Goal: Task Accomplishment & Management: Complete application form

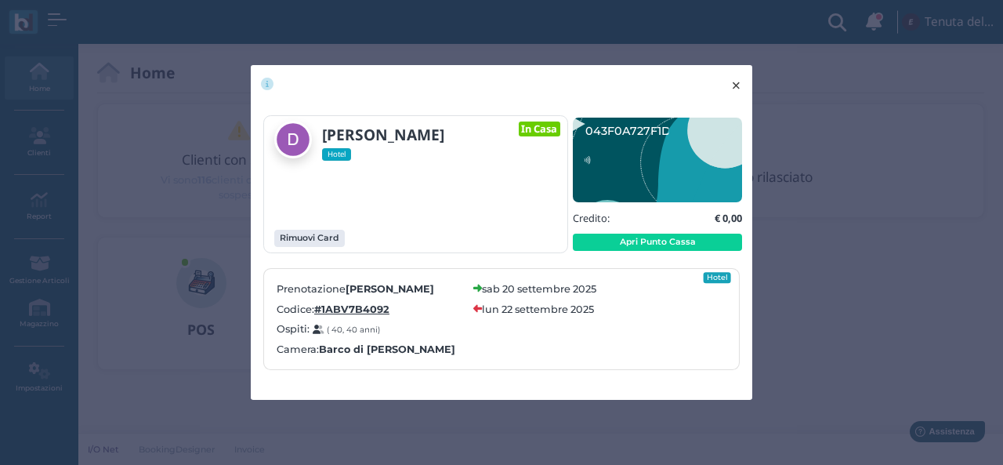
click at [743, 93] on button "× close" at bounding box center [736, 85] width 32 height 40
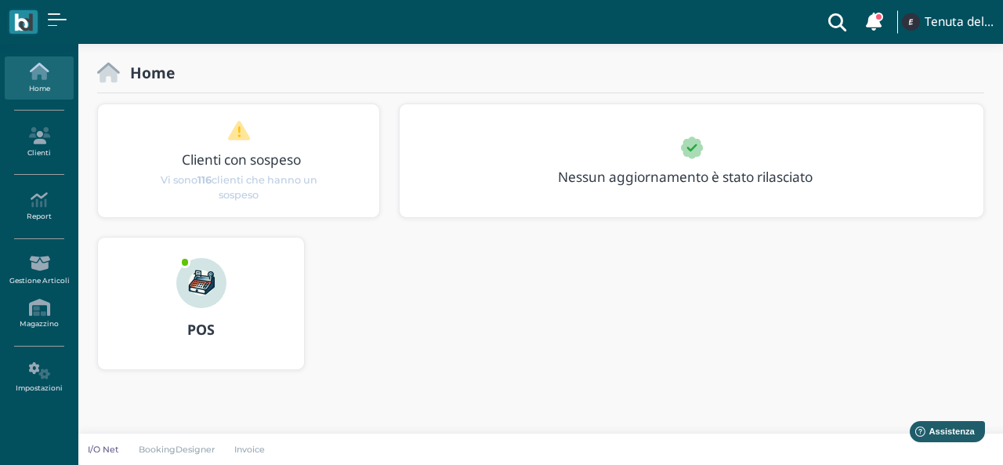
click at [743, 93] on hr at bounding box center [540, 92] width 887 height 1
click at [38, 129] on icon at bounding box center [39, 135] width 68 height 17
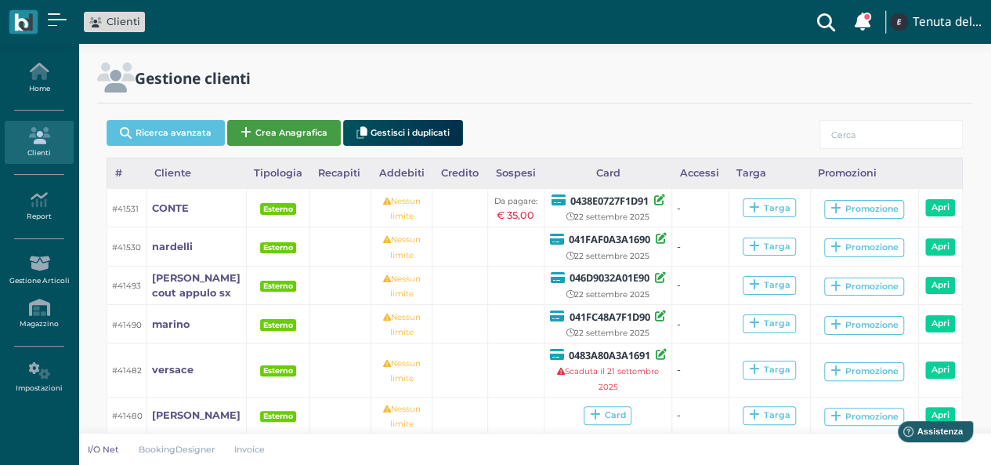
click at [265, 126] on button "Crea Anagrafica" at bounding box center [284, 133] width 114 height 26
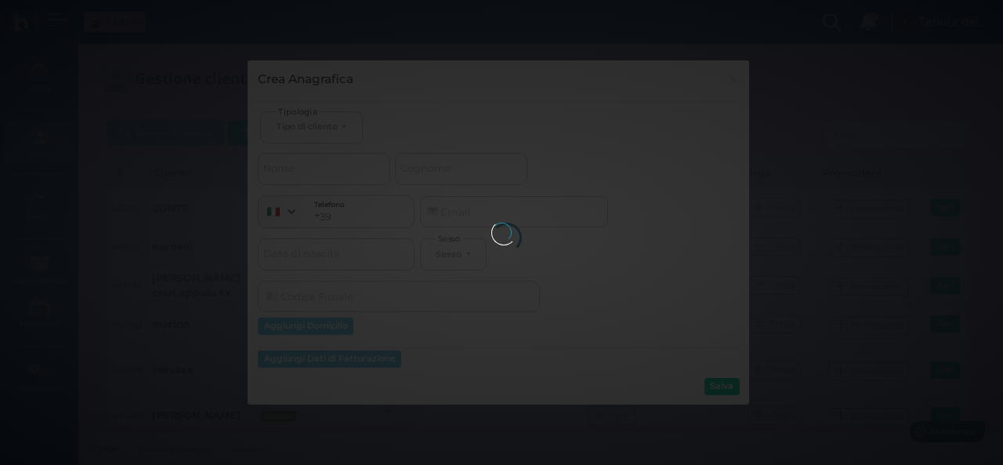
select select
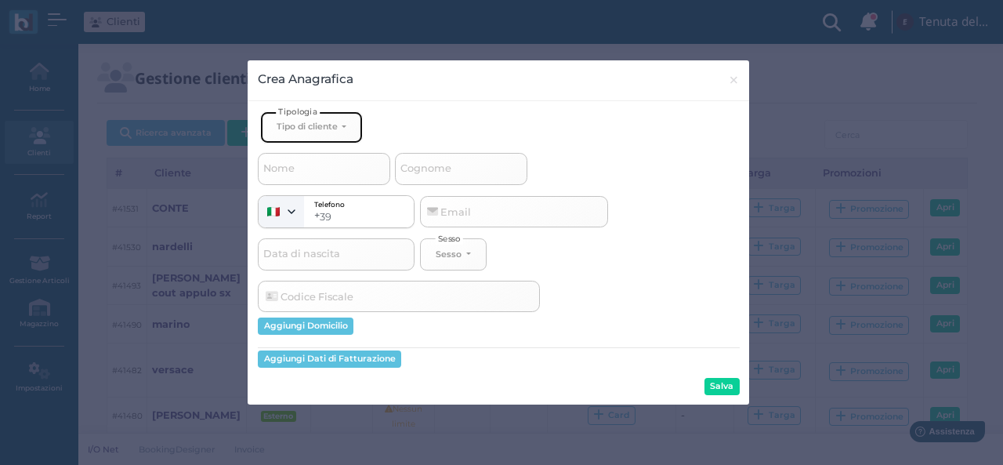
click at [325, 118] on button "Tipo di cliente" at bounding box center [311, 127] width 102 height 32
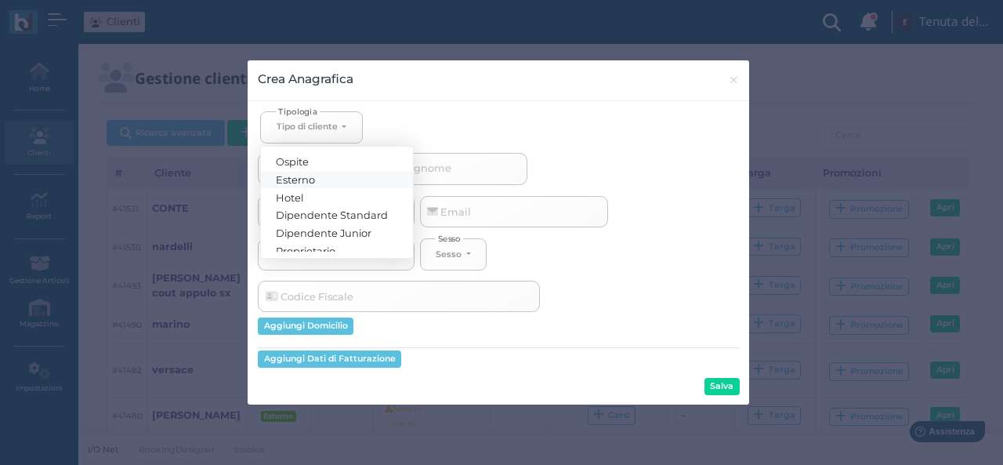
click at [312, 174] on span "Esterno" at bounding box center [296, 178] width 39 height 13
select select "[object Object]"
select select
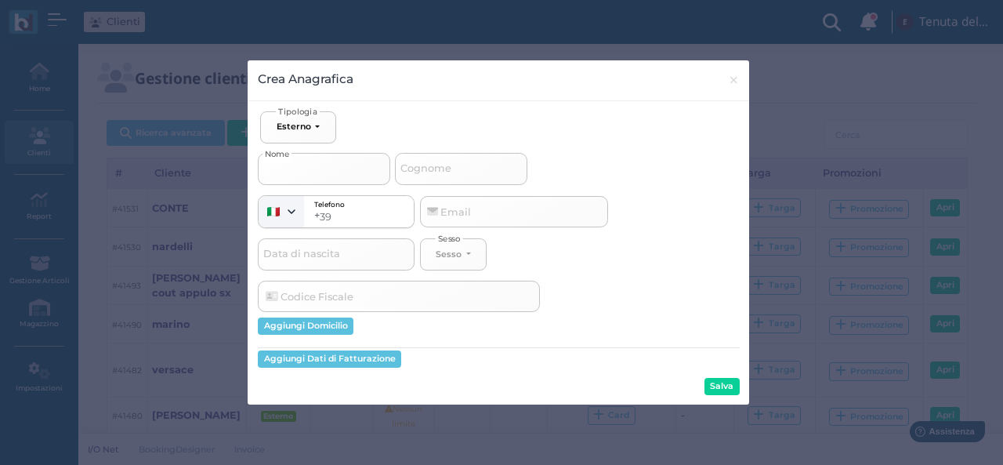
click at [302, 172] on input "Nome" at bounding box center [324, 168] width 132 height 31
type input "b"
select select
type input "be"
select select
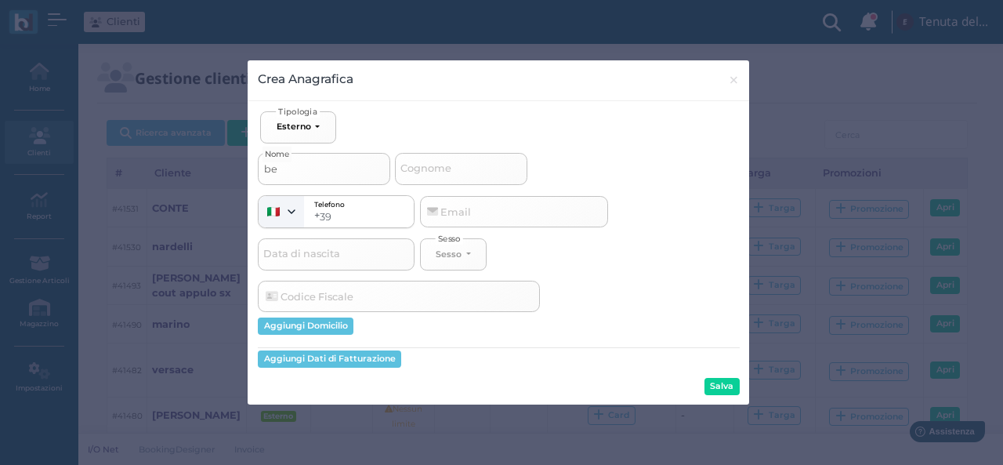
type input "bel"
select select
type input "bell"
select select
type input "bella"
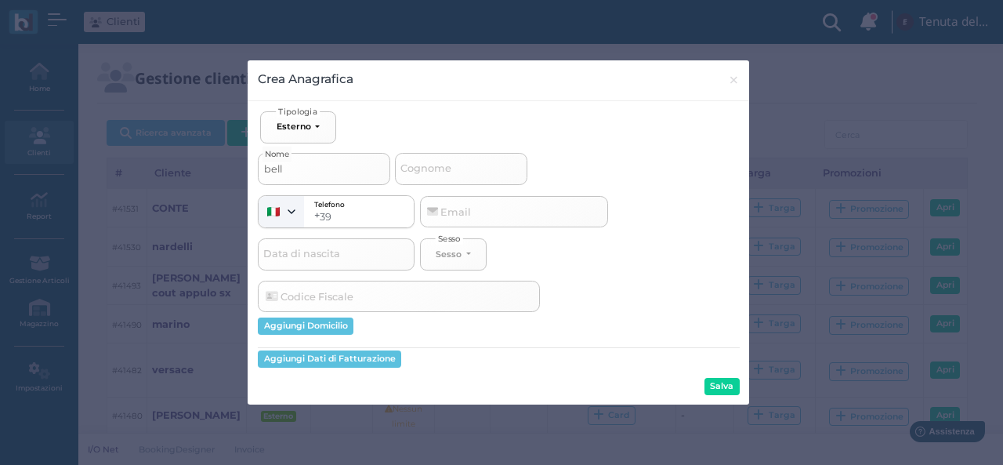
select select
type input "bellap"
select select
type input "bellapi"
select select
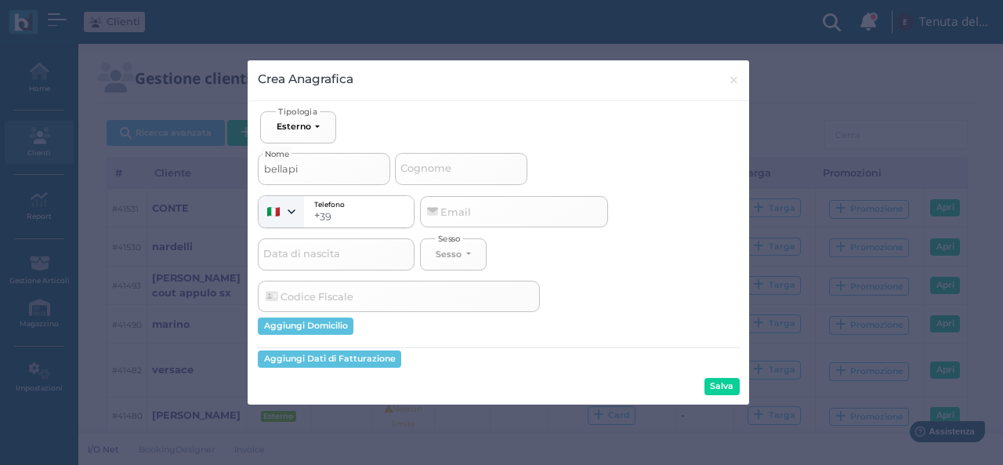
type input "bellapia"
select select
type input "bellapian"
select select
type input "bellapiant"
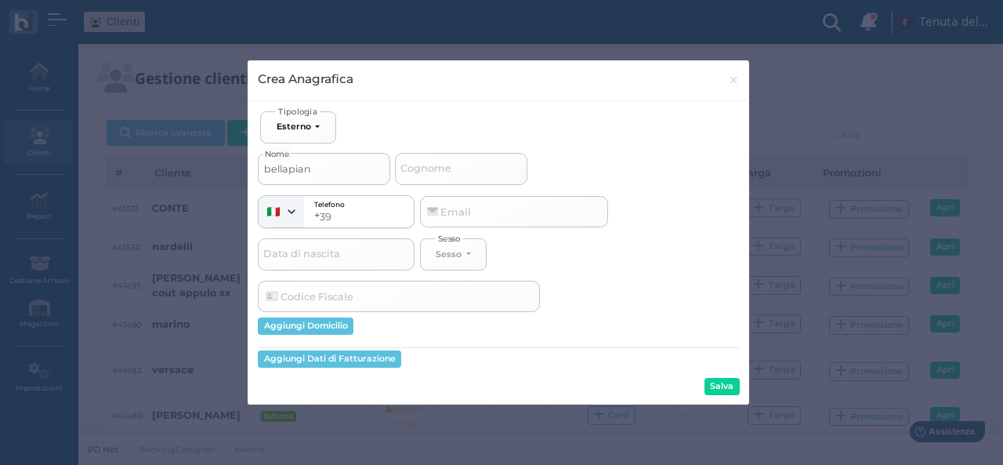
select select
type input "bellapianta"
select select
type input "bellapianta"
click at [504, 176] on input "Cognome" at bounding box center [461, 168] width 132 height 31
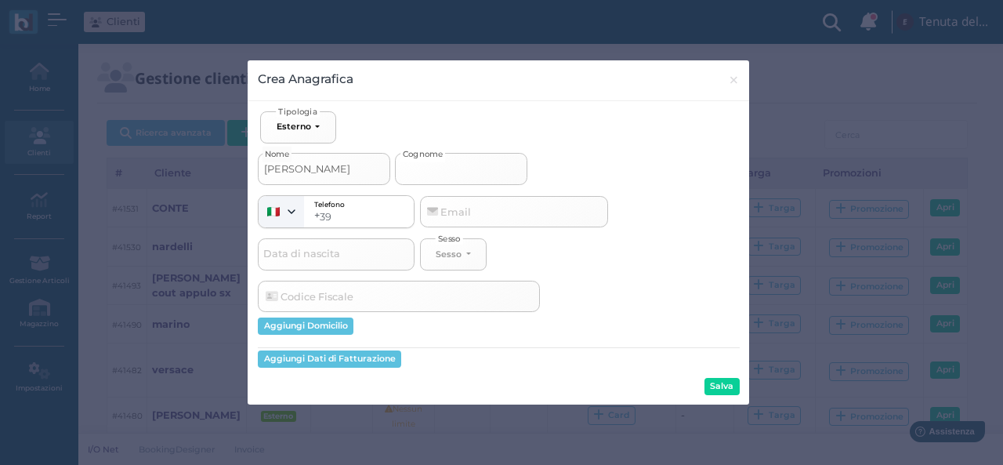
type input "c"
select select
type input "ch"
select select
type input "che"
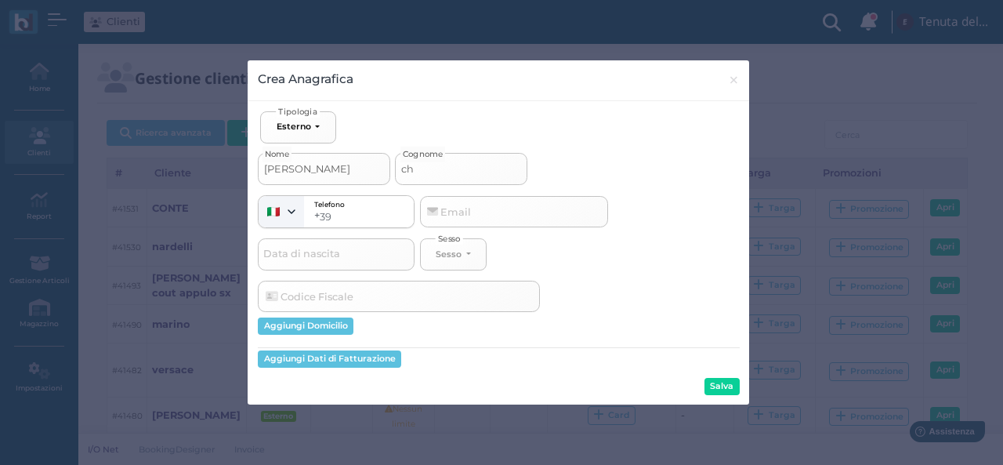
select select
type input "chec"
select select
type input "check"
select select
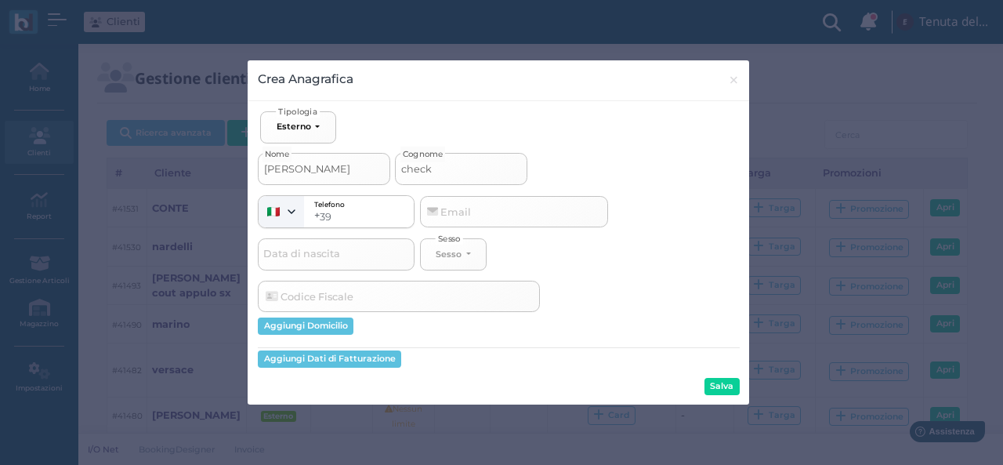
type input "check-"
select select
type input "check-o"
select select
type input "check-ou"
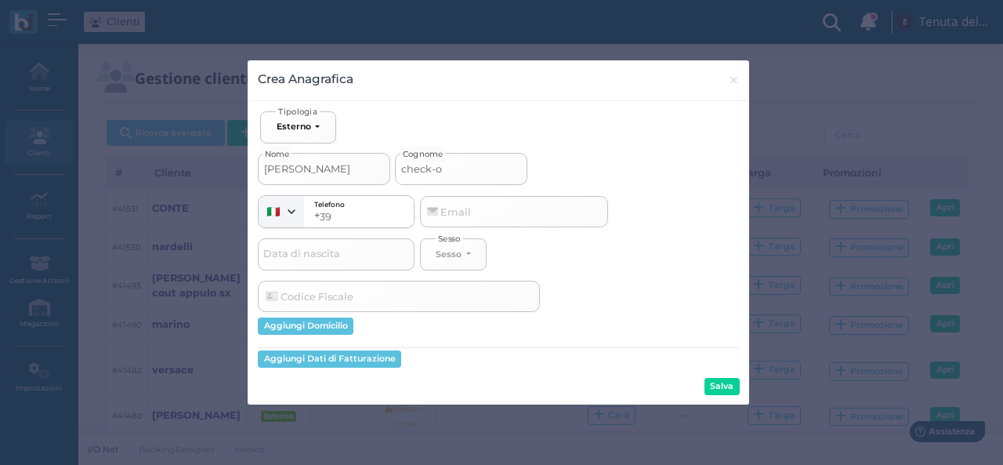
select select
type input "check-out"
select select
type input "check-out"
click at [732, 380] on button "Salva" at bounding box center [721, 386] width 35 height 17
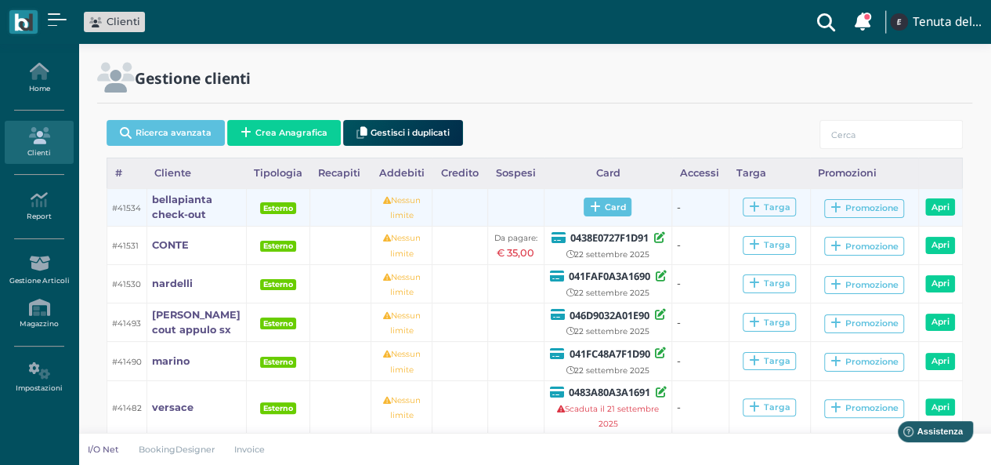
click at [608, 203] on span "Card" at bounding box center [608, 206] width 48 height 19
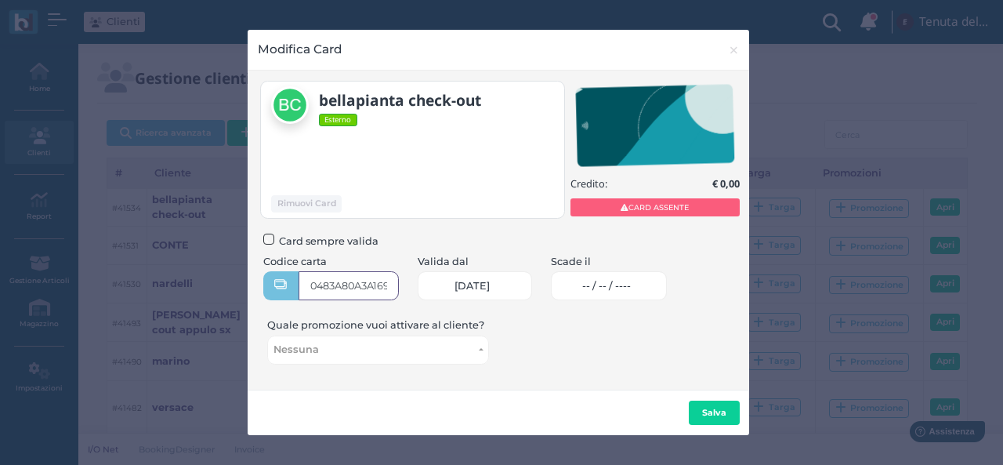
type input "0483A80A3A1691"
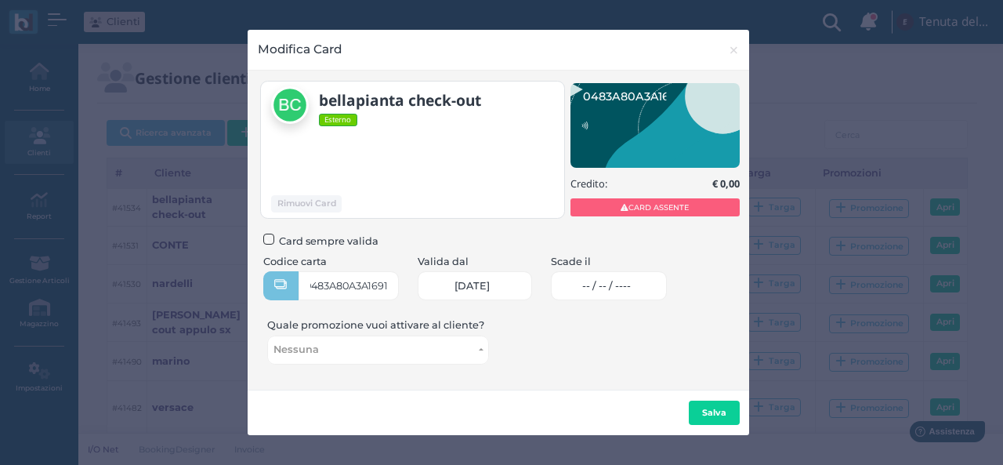
click at [611, 280] on span "-- / -- / ----" at bounding box center [606, 286] width 49 height 13
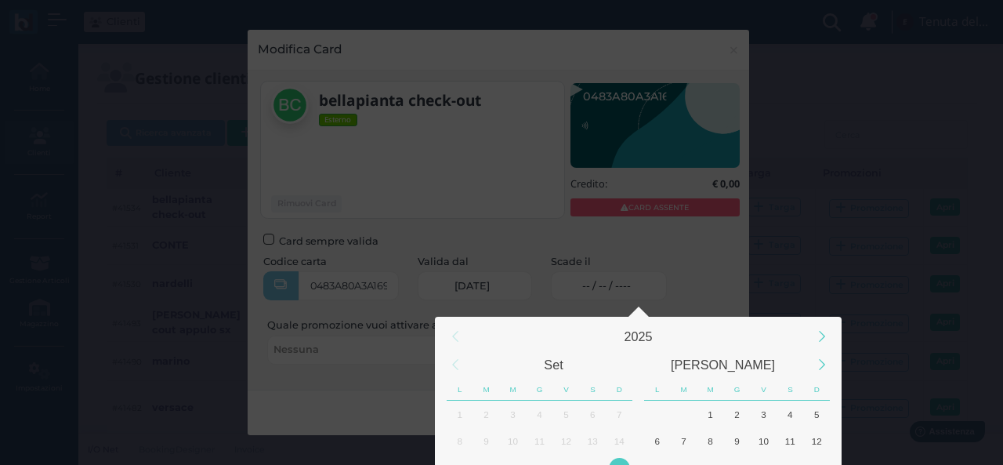
scroll to position [146, 0]
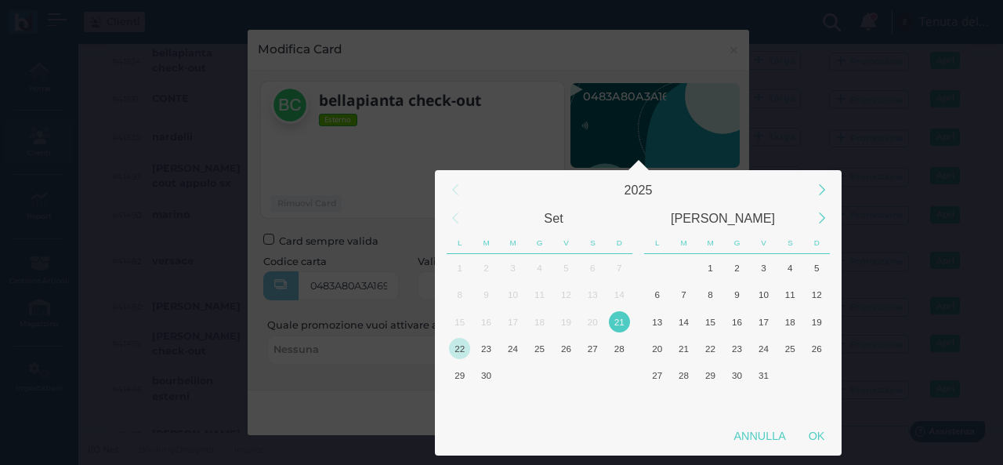
click at [462, 351] on div "22" at bounding box center [459, 348] width 21 height 21
click at [822, 434] on div "OK" at bounding box center [816, 435] width 39 height 28
type input "22/09/2025"
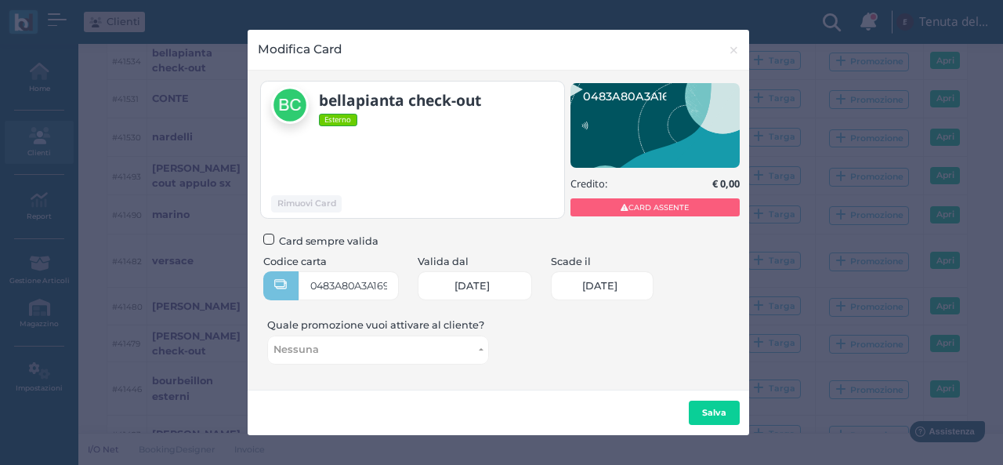
scroll to position [0, 67]
click at [707, 407] on b "Salva" at bounding box center [714, 412] width 24 height 11
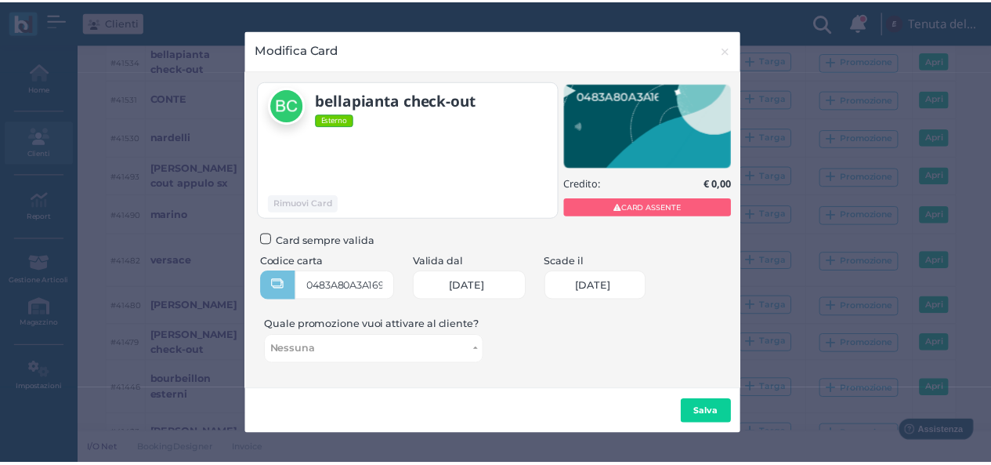
scroll to position [0, 0]
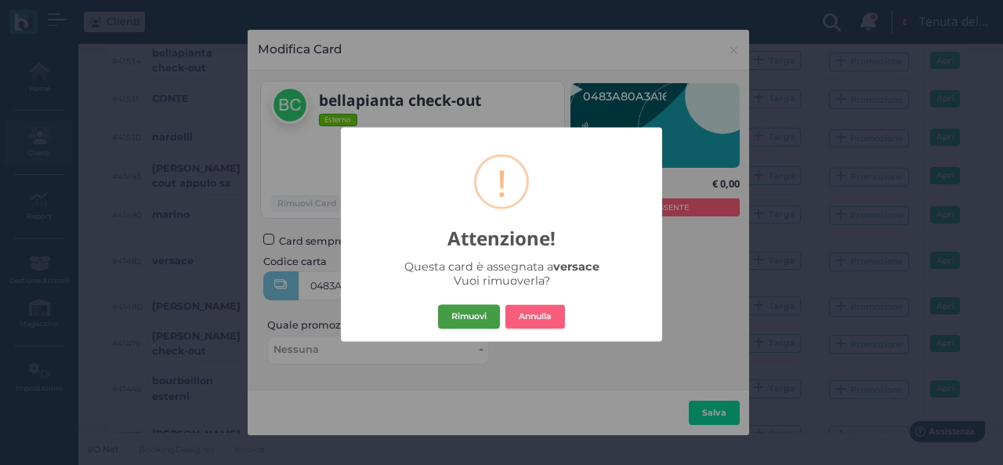
click at [476, 316] on button "Rimuovi" at bounding box center [469, 316] width 62 height 25
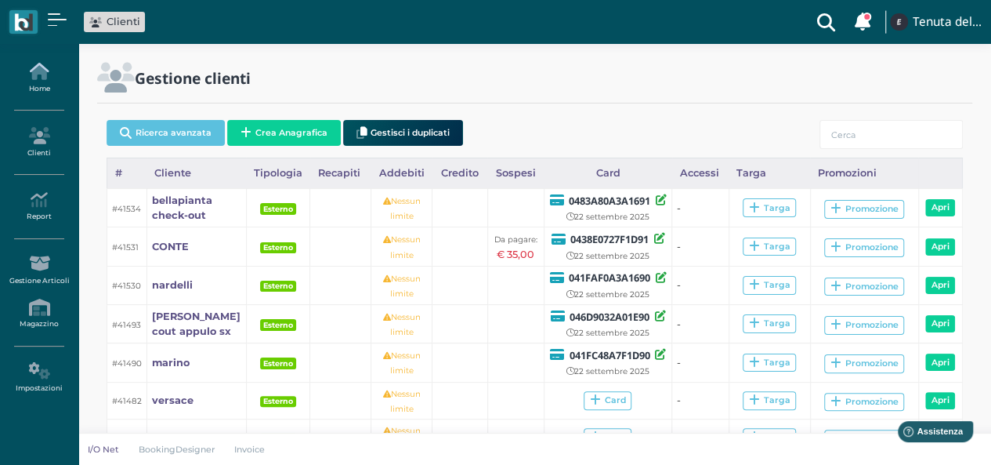
click at [45, 76] on icon at bounding box center [39, 71] width 68 height 17
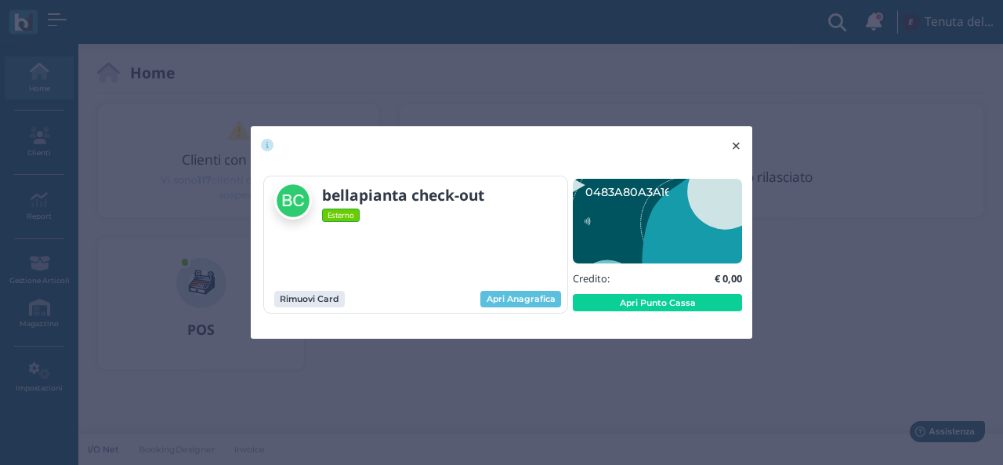
click at [743, 139] on button "× close" at bounding box center [736, 146] width 32 height 40
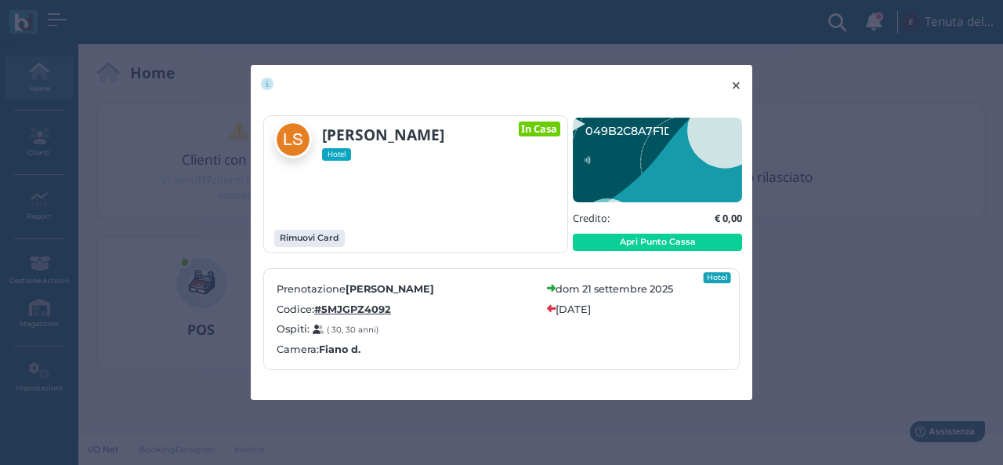
click at [734, 86] on span "×" at bounding box center [736, 85] width 12 height 20
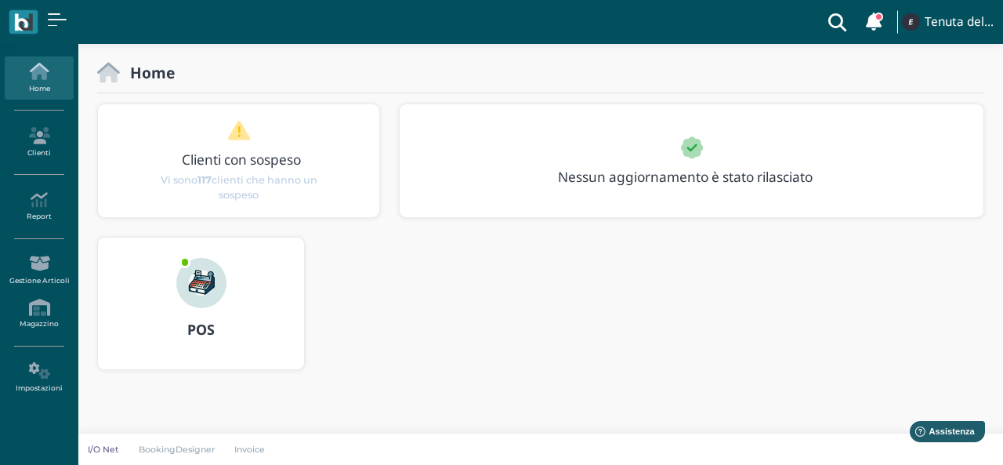
click at [224, 322] on h3 "POS" at bounding box center [201, 330] width 178 height 16
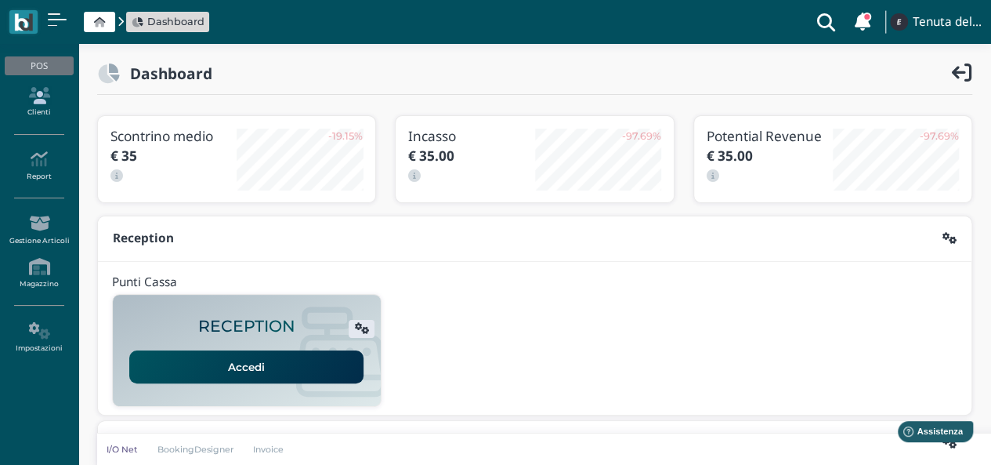
click at [51, 104] on link "Clienti" at bounding box center [39, 102] width 68 height 43
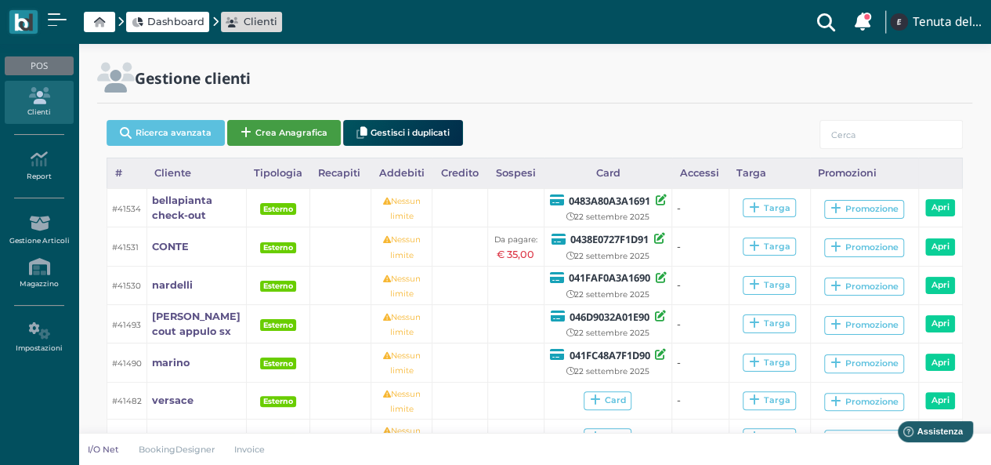
click at [310, 139] on button "Crea Anagrafica" at bounding box center [284, 133] width 114 height 26
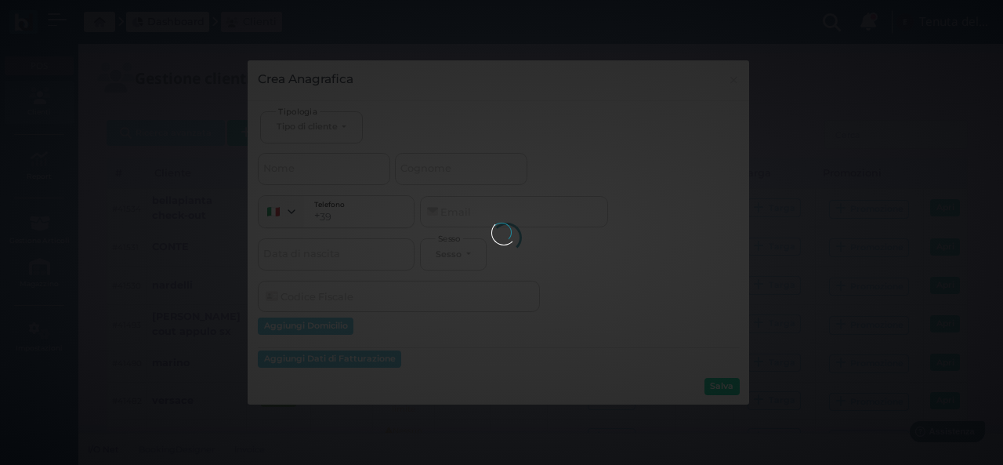
select select
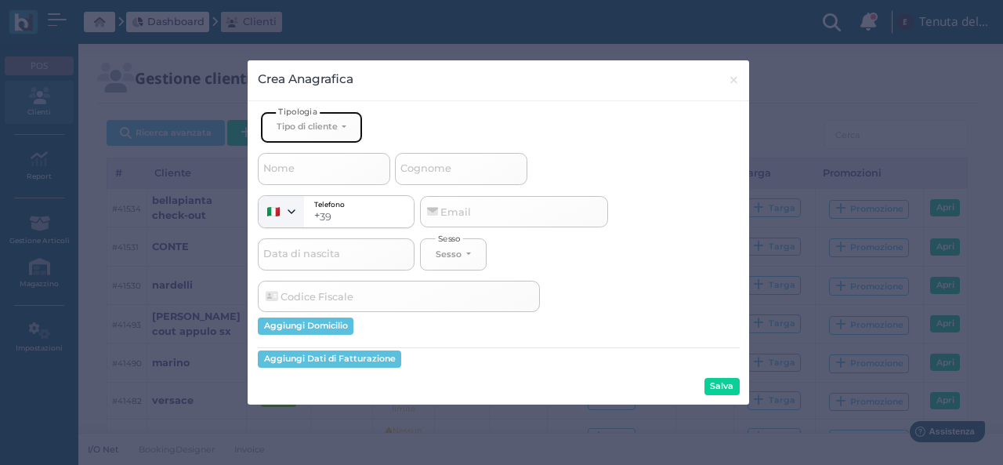
click at [316, 118] on button "Tipo di cliente" at bounding box center [311, 127] width 102 height 32
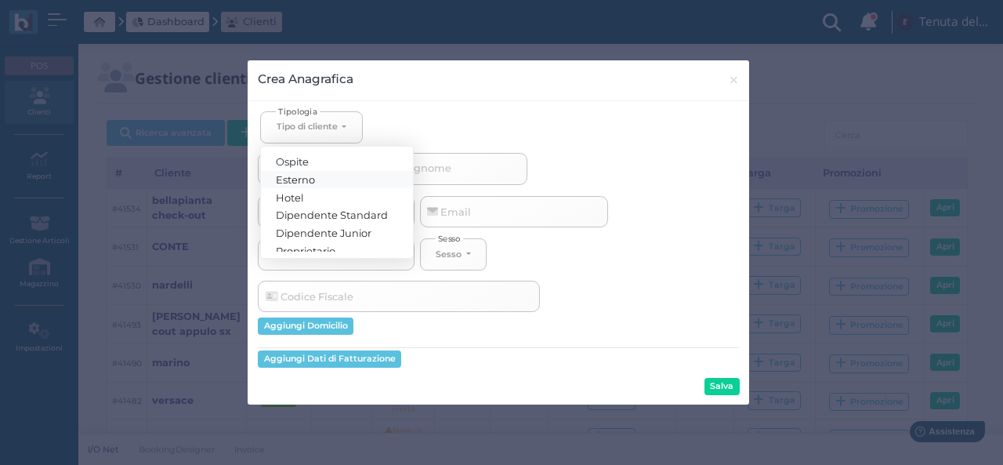
click at [310, 179] on span "Esterno" at bounding box center [296, 178] width 39 height 13
select select "[object Object]"
select select
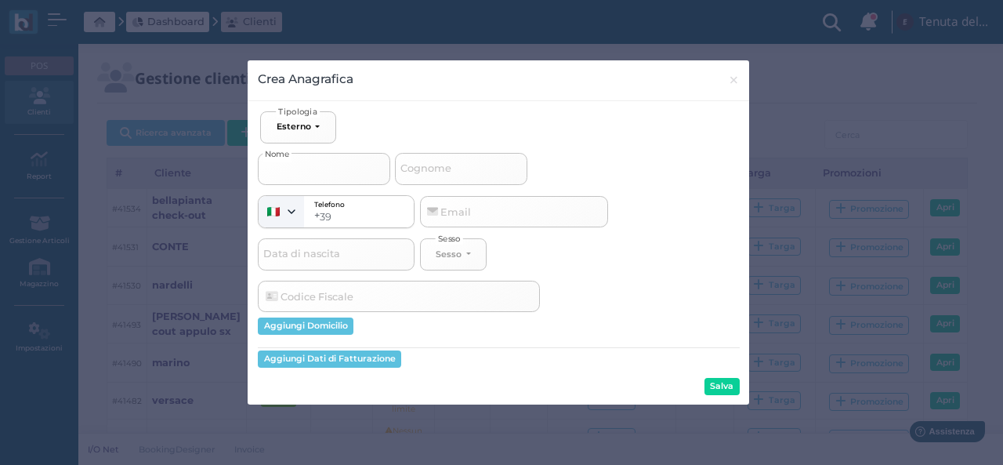
click at [309, 170] on input "Nome" at bounding box center [324, 168] width 132 height 31
type input "v"
select select
type input "ve"
select select
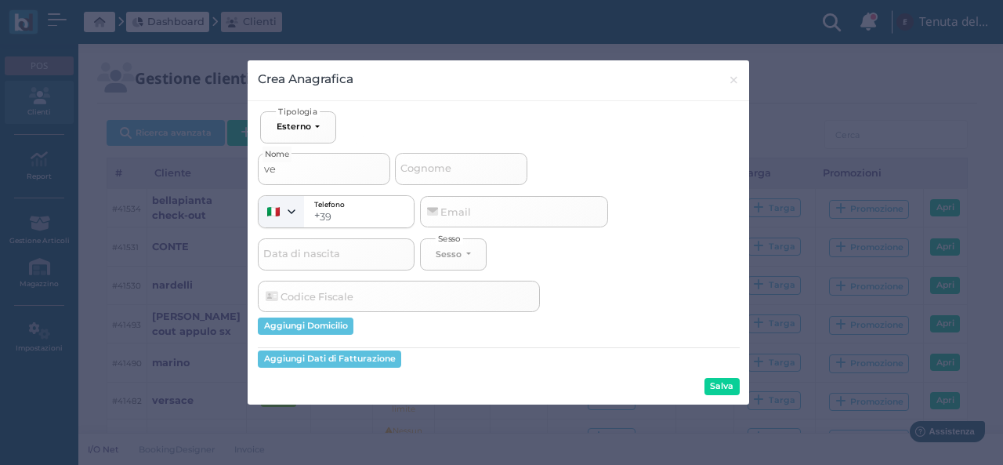
type input "ver"
select select
type input "vers"
select select
type input "versa"
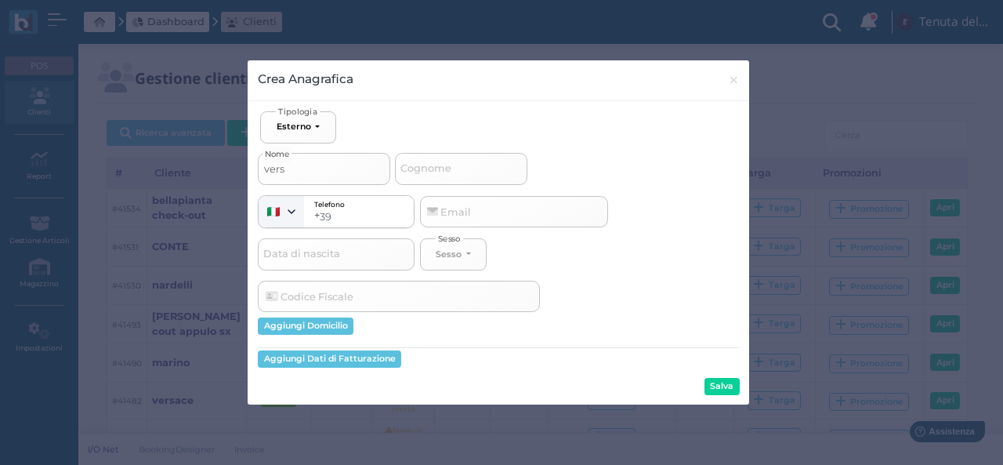
select select
type input "versac"
select select
type input "versace"
select select
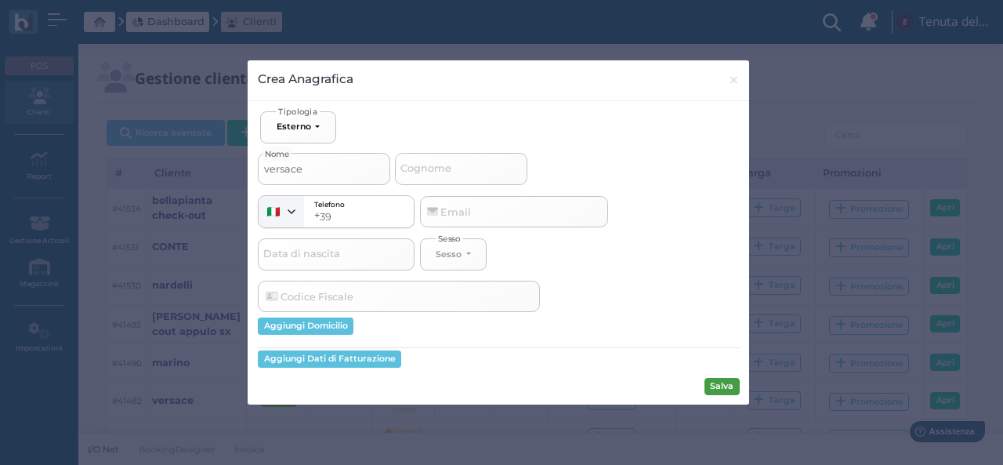
type input "versace"
click at [724, 385] on button "Salva" at bounding box center [721, 386] width 35 height 17
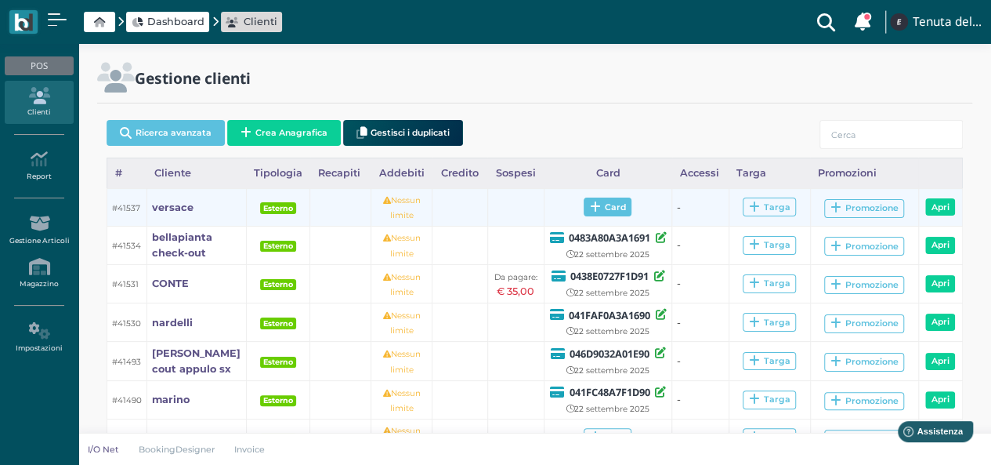
click at [603, 203] on span "Card" at bounding box center [608, 206] width 48 height 19
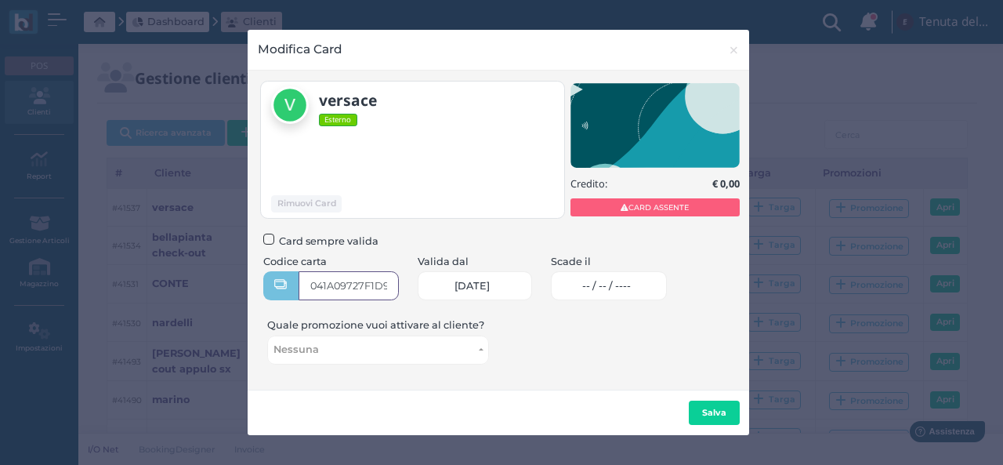
type input "041A09727F1D95"
click at [595, 283] on link "-- / -- / ----" at bounding box center [609, 285] width 117 height 29
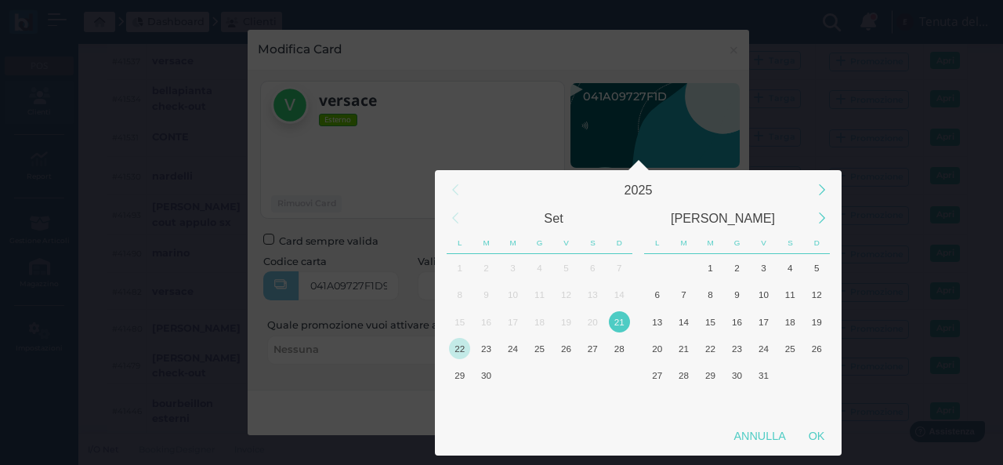
click at [463, 344] on div "22" at bounding box center [459, 348] width 21 height 21
click at [801, 432] on div "OK" at bounding box center [816, 435] width 39 height 28
type input "22/09/2025"
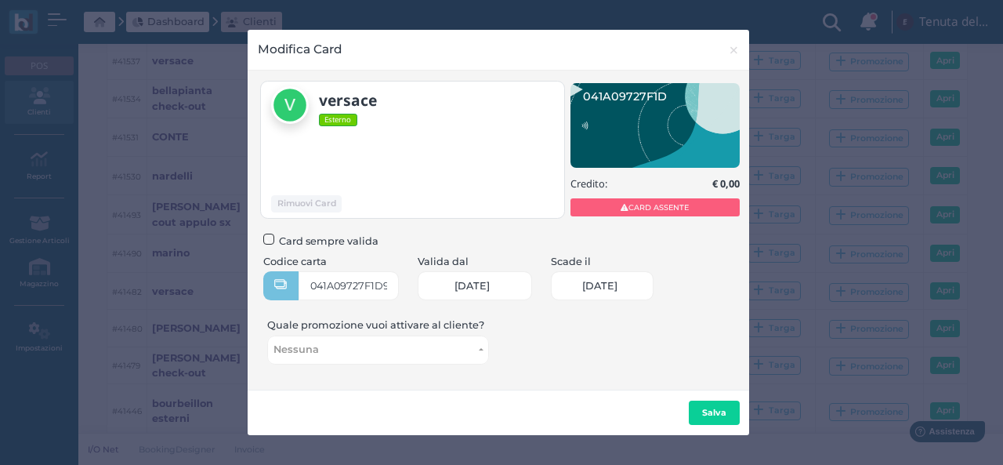
scroll to position [0, 67]
click at [722, 414] on b "Salva" at bounding box center [714, 412] width 24 height 11
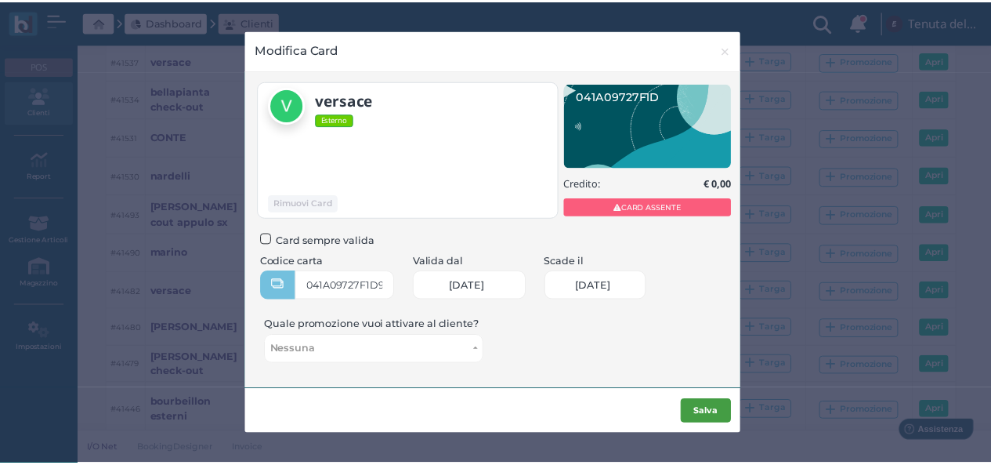
scroll to position [0, 0]
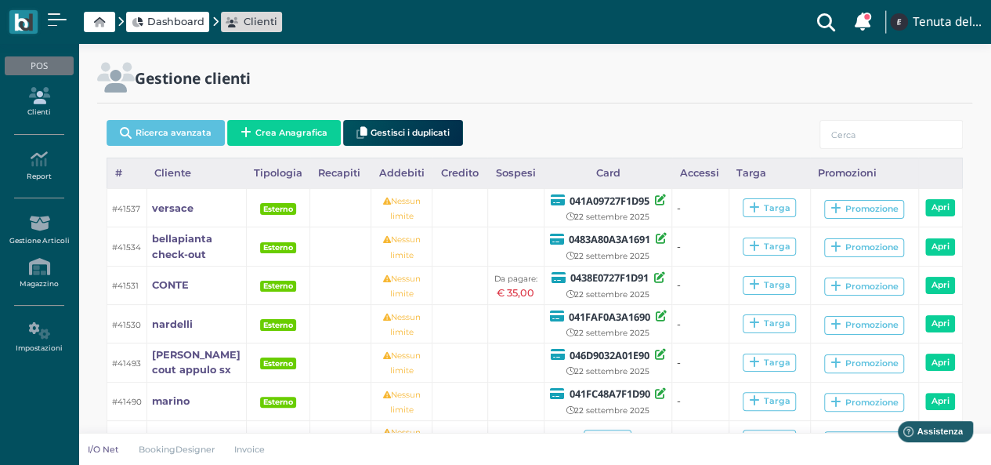
click at [39, 93] on icon at bounding box center [39, 95] width 68 height 17
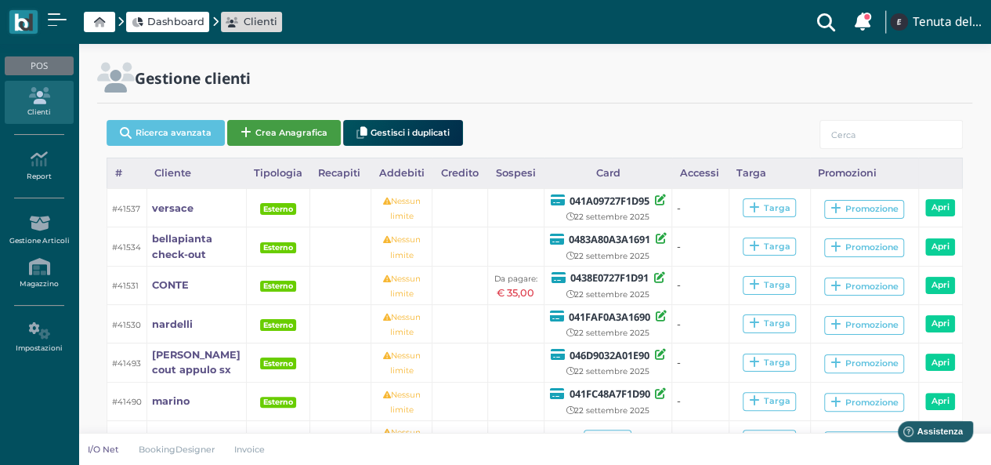
click at [290, 132] on button "Crea Anagrafica" at bounding box center [284, 133] width 114 height 26
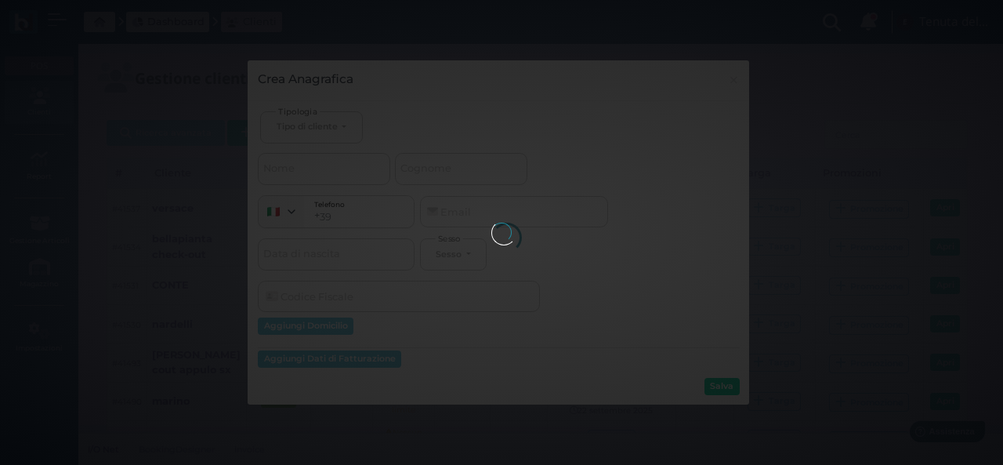
select select
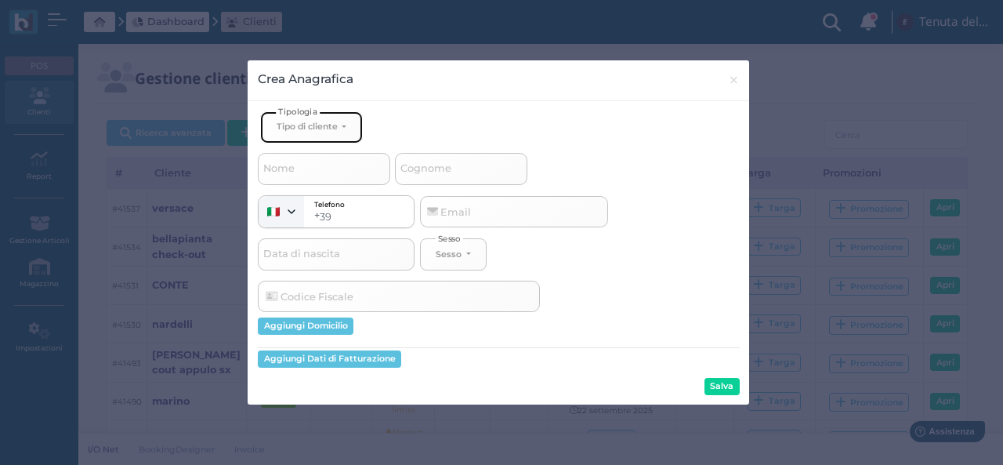
click at [332, 117] on button "Tipo di cliente" at bounding box center [311, 127] width 102 height 32
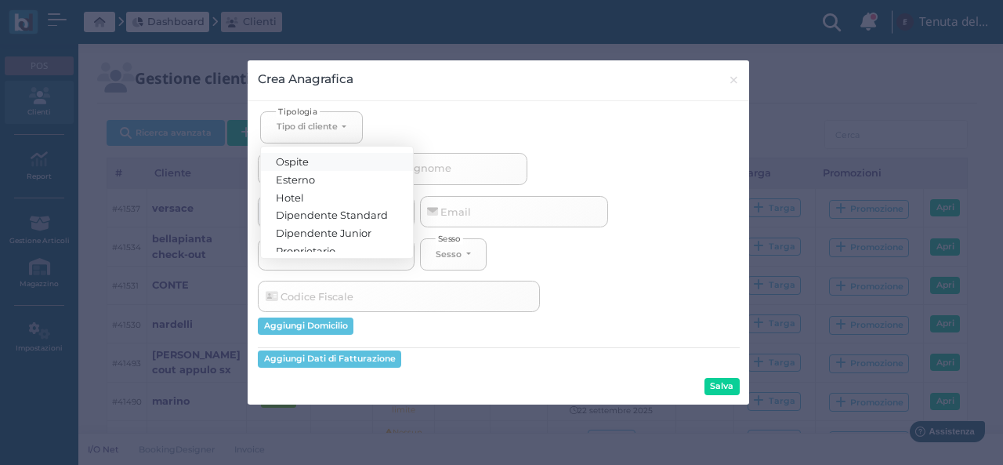
click at [318, 163] on link "Ospite" at bounding box center [337, 162] width 152 height 18
select select "[object Object]"
select select
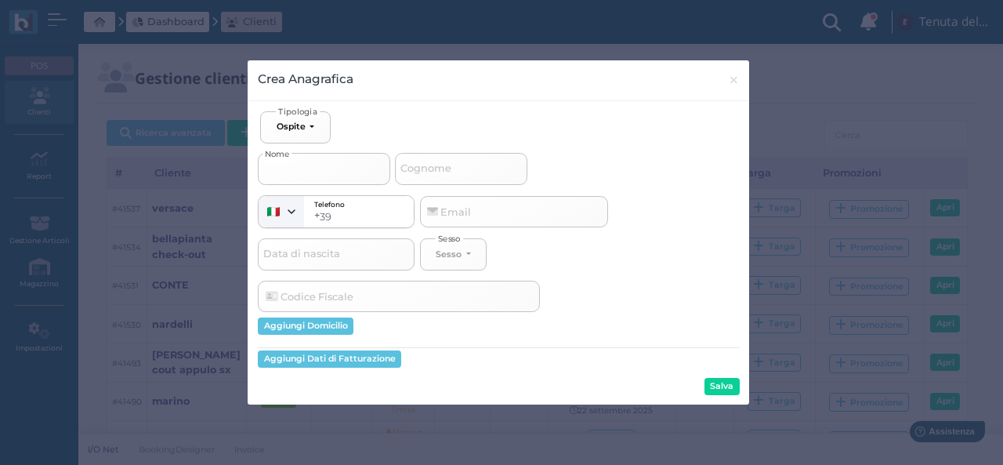
click at [329, 170] on input "Nome" at bounding box center [324, 168] width 132 height 31
click at [736, 87] on span "×" at bounding box center [734, 80] width 12 height 20
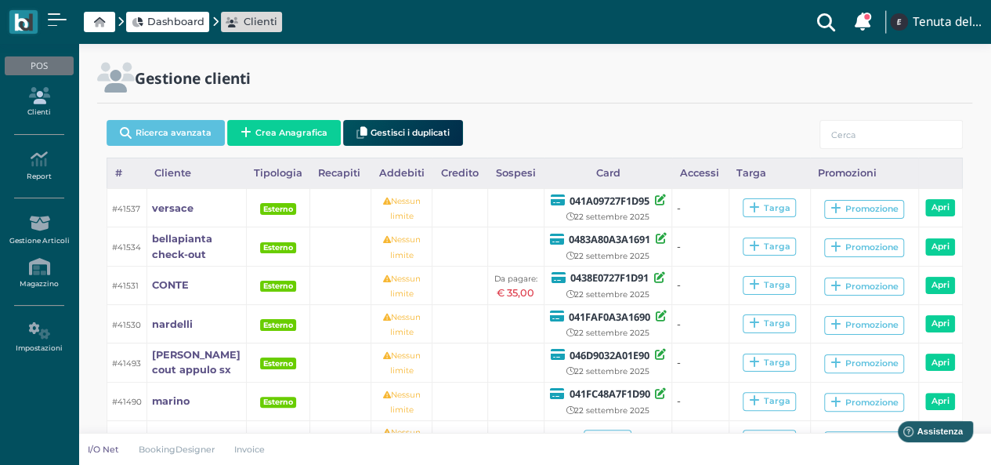
click at [47, 99] on icon at bounding box center [39, 95] width 68 height 17
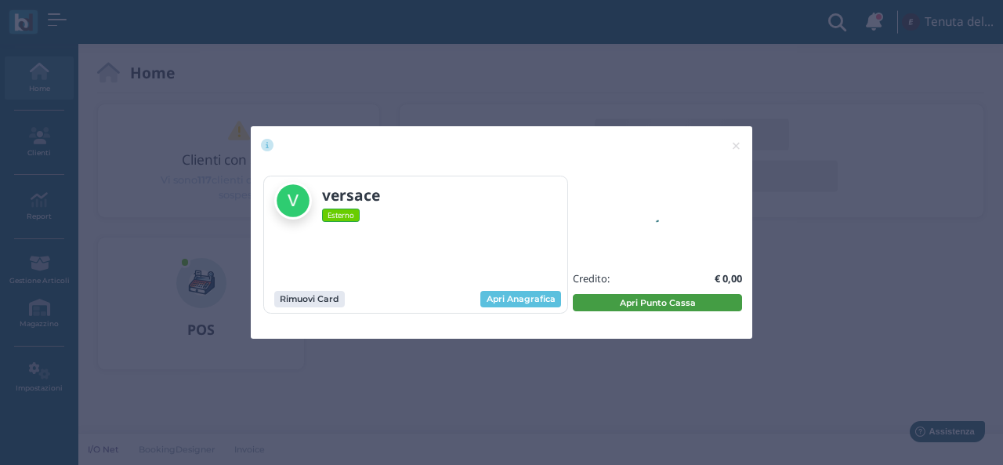
click at [656, 306] on button "Apri Punto Cassa" at bounding box center [657, 302] width 169 height 17
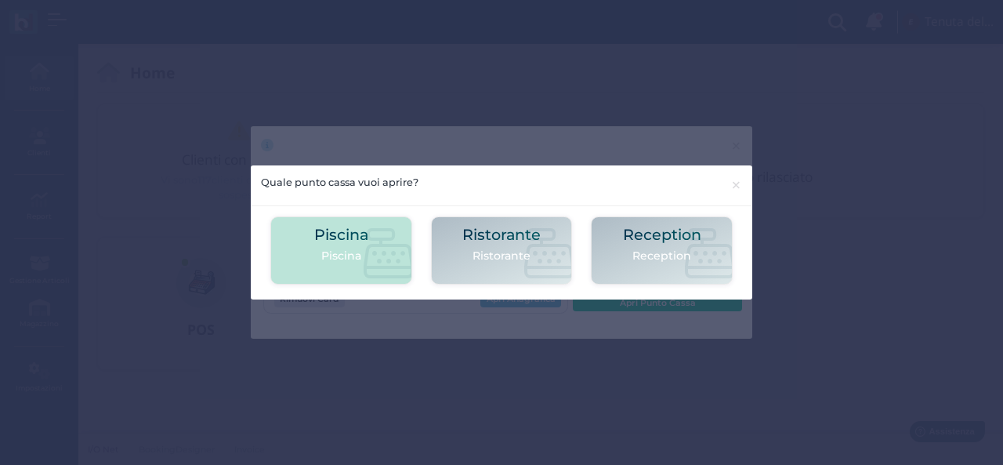
click at [362, 248] on p "Piscina" at bounding box center [341, 256] width 54 height 16
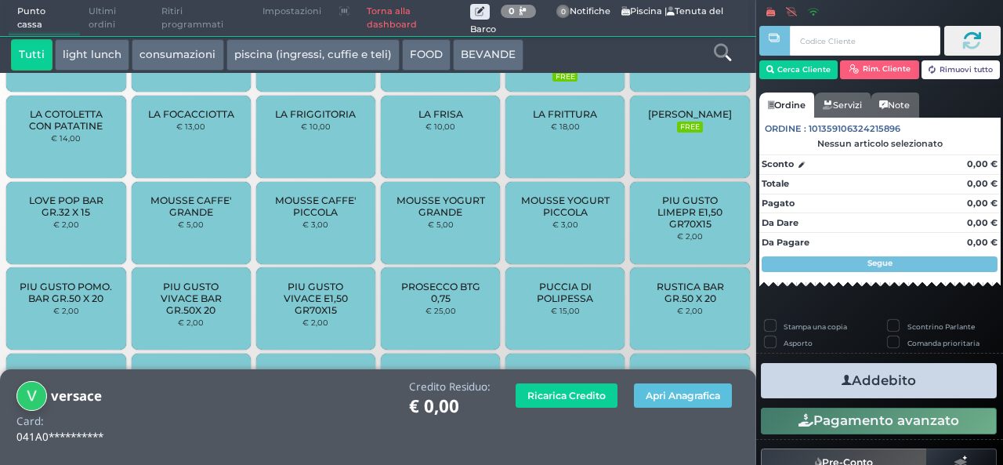
scroll to position [1343, 0]
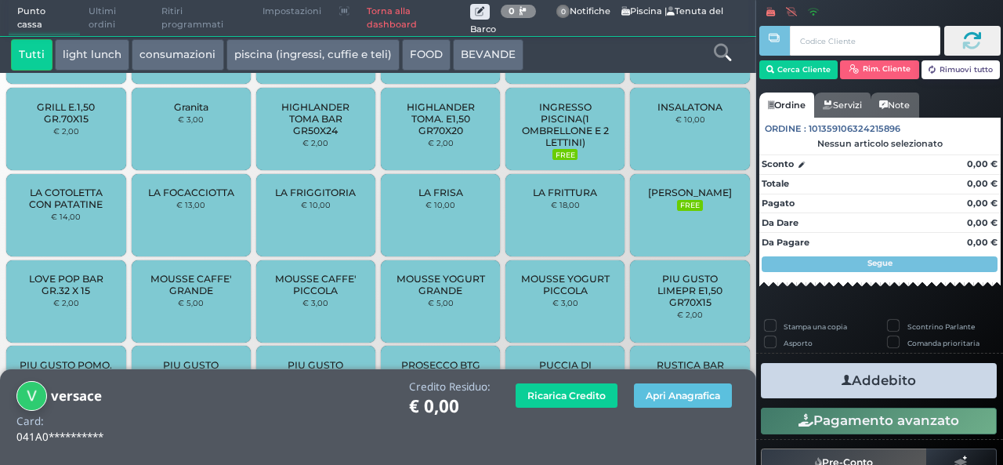
click at [548, 125] on span "INGRESSO PISCINA(1 OMBRELLONE E 2 LETTINI)" at bounding box center [565, 124] width 93 height 47
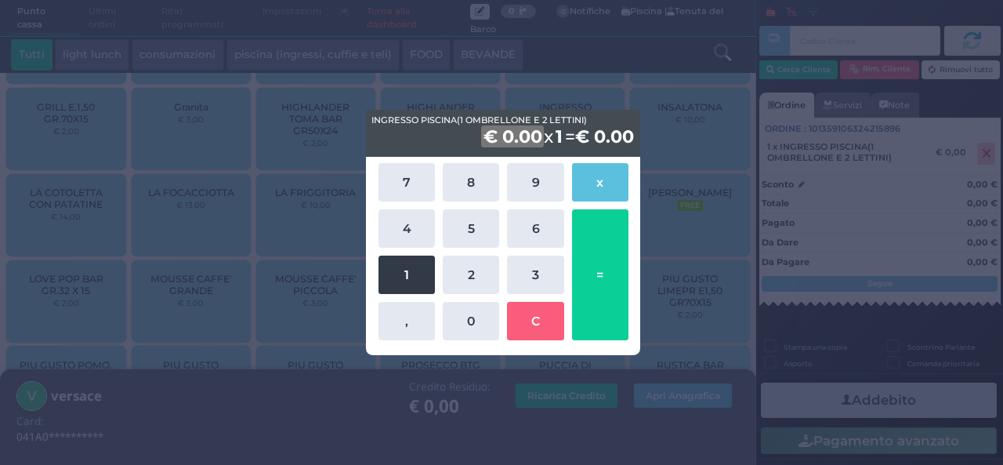
click at [382, 265] on button "1" at bounding box center [406, 274] width 56 height 38
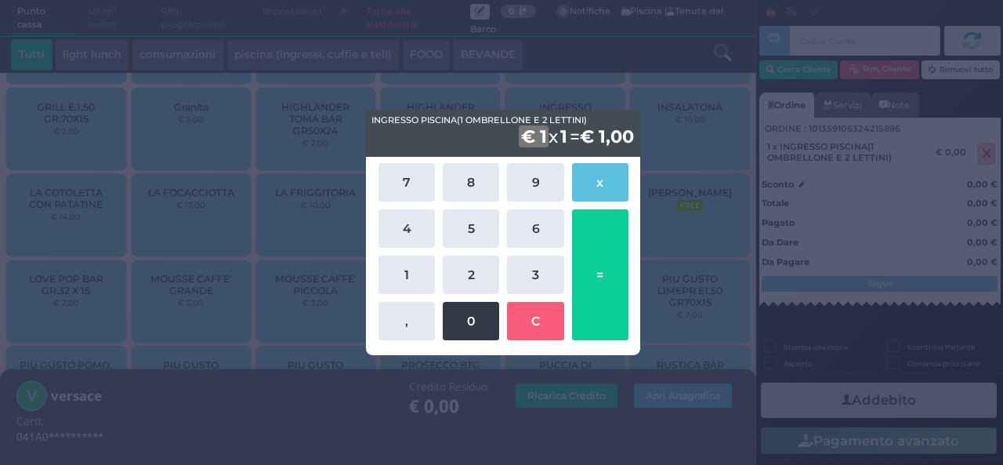
click at [472, 309] on button "0" at bounding box center [471, 321] width 56 height 38
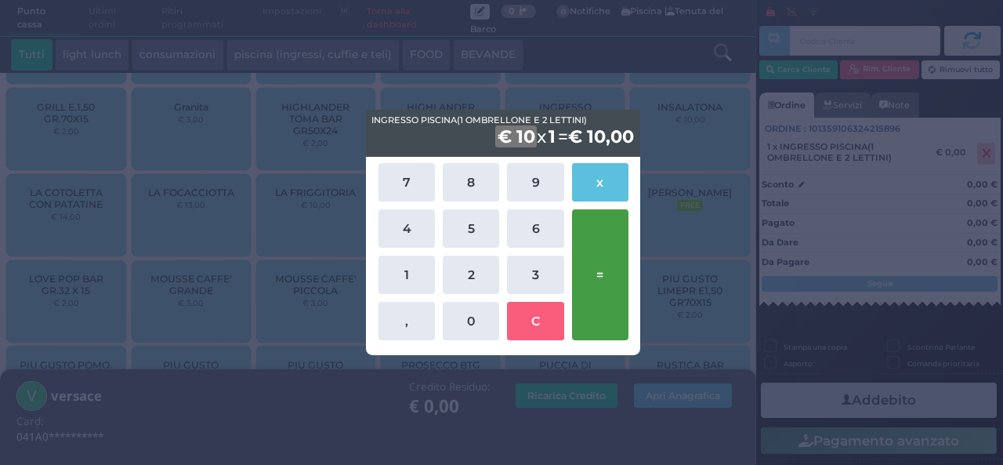
click at [578, 302] on button "=" at bounding box center [600, 274] width 56 height 131
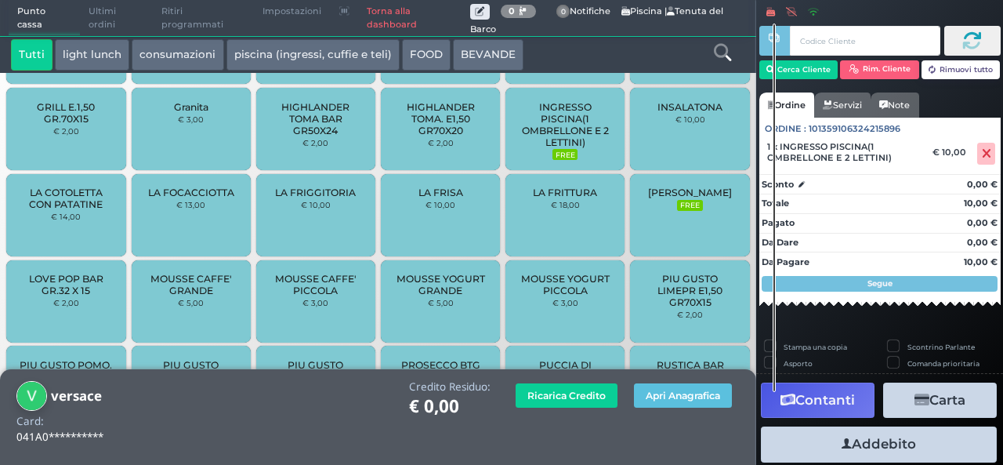
scroll to position [43, 0]
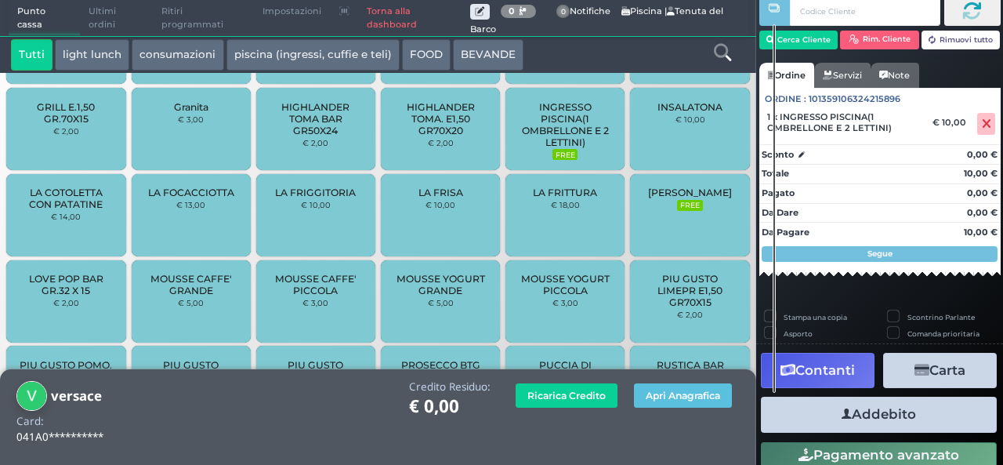
click at [859, 421] on button "Addebito" at bounding box center [879, 413] width 236 height 35
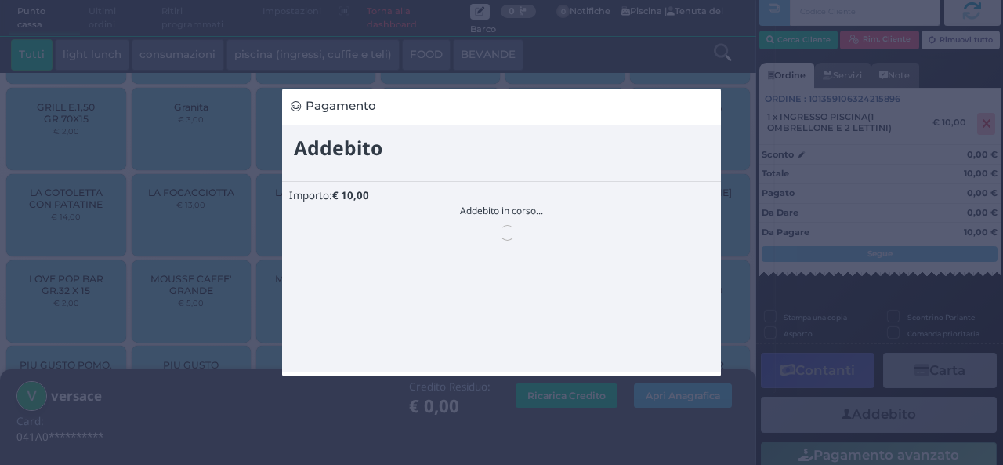
scroll to position [0, 0]
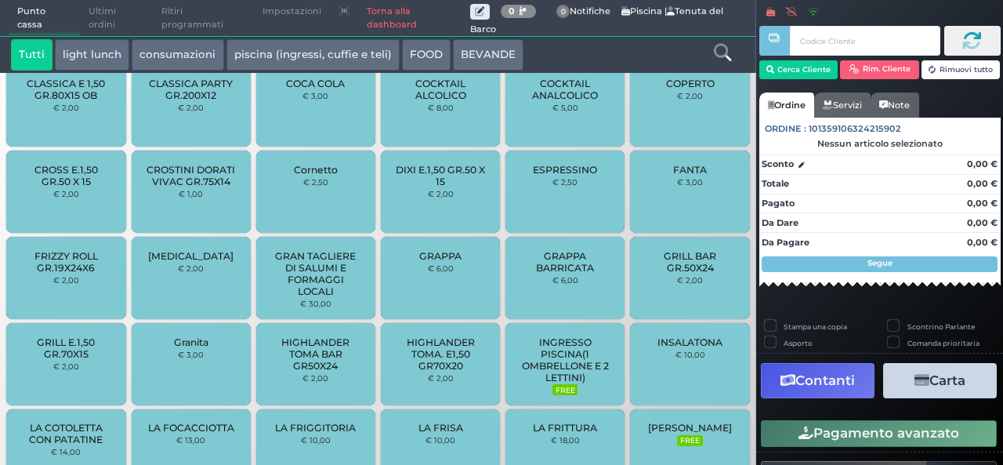
scroll to position [1119, 0]
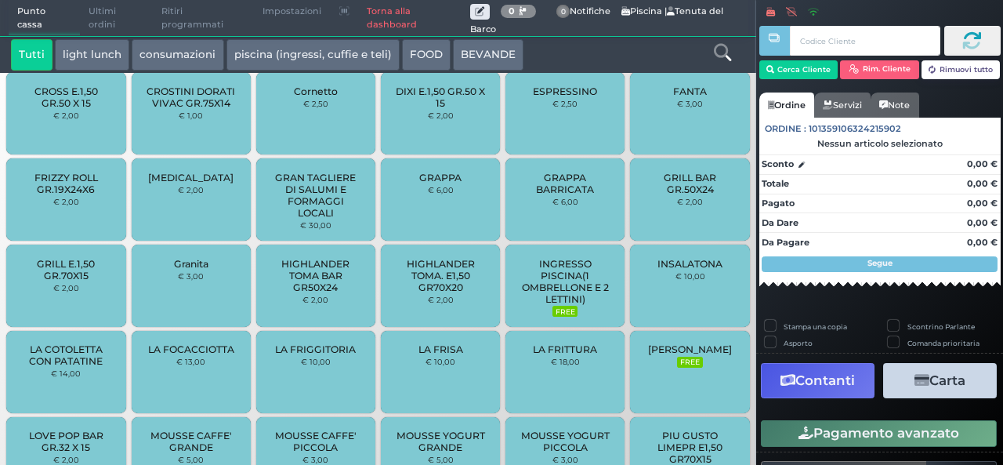
click at [566, 292] on span "INGRESSO PISCINA(1 OMBRELLONE E 2 LETTINI)" at bounding box center [565, 281] width 93 height 47
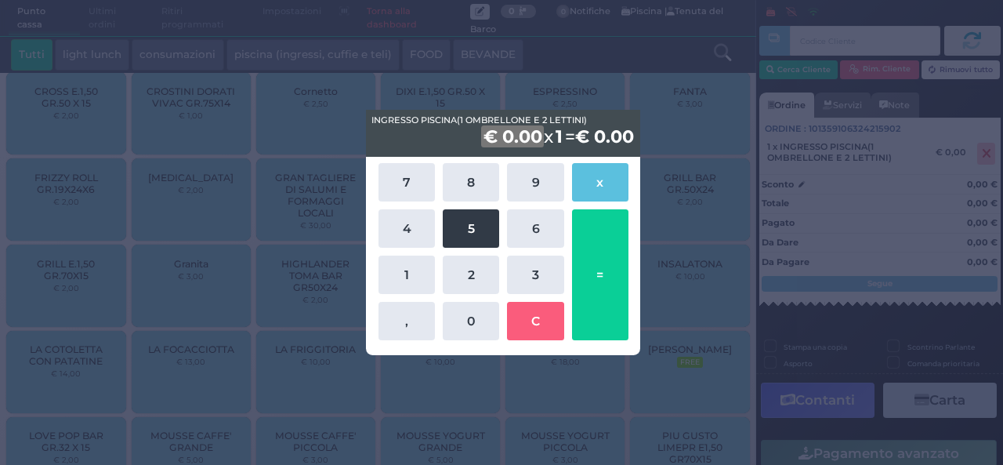
click at [472, 236] on button "5" at bounding box center [471, 228] width 56 height 38
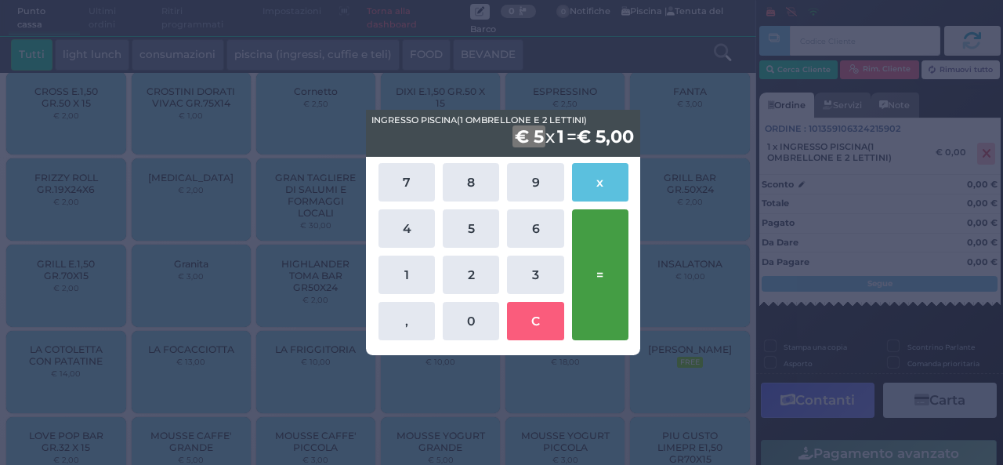
click at [588, 287] on button "=" at bounding box center [600, 274] width 56 height 131
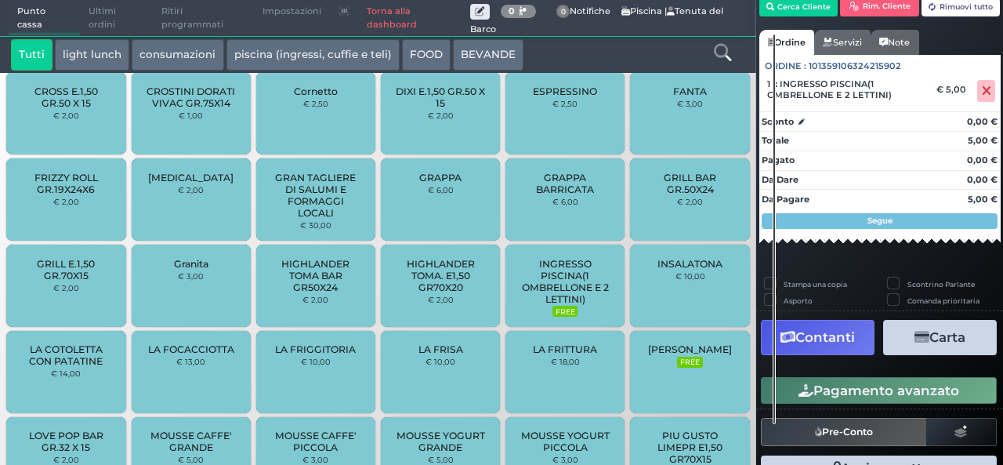
scroll to position [0, 0]
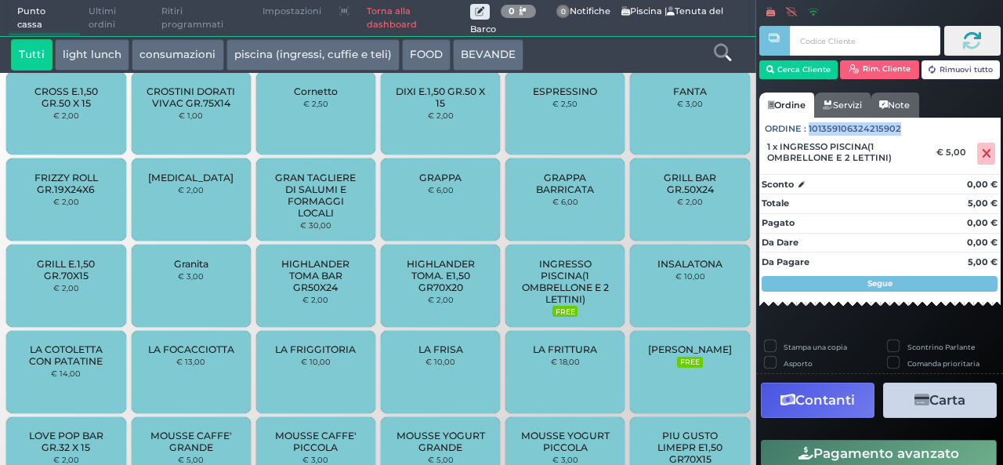
drag, startPoint x: 809, startPoint y: 128, endPoint x: 898, endPoint y: 127, distance: 88.5
click at [898, 127] on div "Ordine : 101359106324215902" at bounding box center [879, 126] width 241 height 17
copy span "101359106324215902"
click at [826, 38] on input "text" at bounding box center [865, 41] width 150 height 30
paste input "101359106324215902"
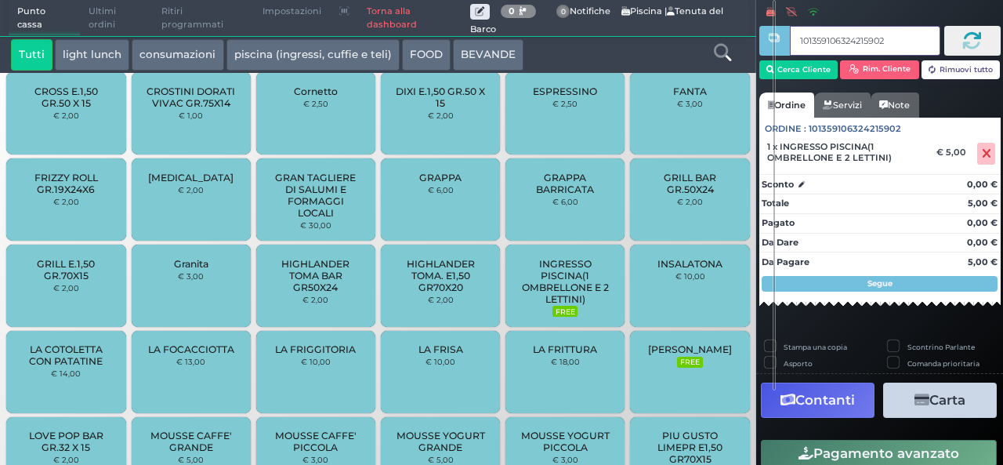
type input "101359106324215902"
click at [946, 38] on button at bounding box center [972, 41] width 56 height 30
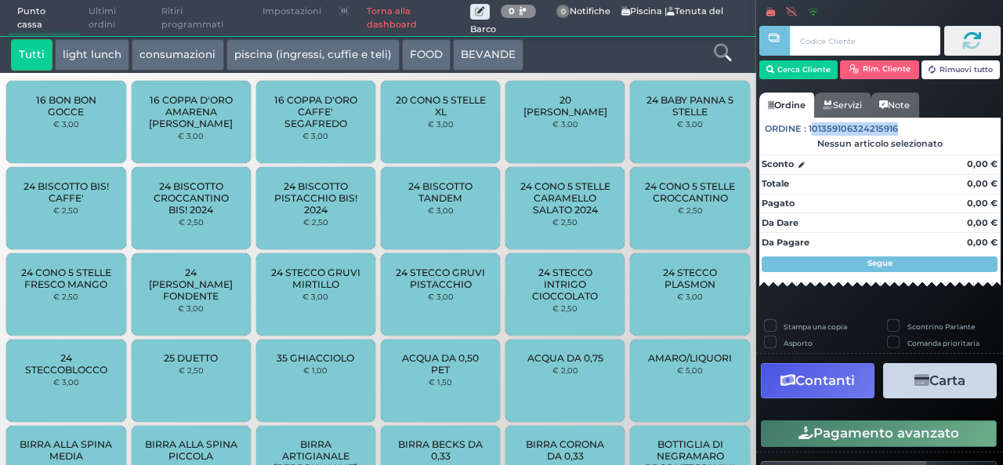
drag, startPoint x: 810, startPoint y: 127, endPoint x: 902, endPoint y: 129, distance: 92.5
click at [902, 129] on div "Ordine : 101359106324215916" at bounding box center [879, 126] width 241 height 17
drag, startPoint x: 877, startPoint y: 130, endPoint x: 812, endPoint y: 121, distance: 64.9
click at [815, 121] on div "Ordine : 101359106324215916" at bounding box center [879, 126] width 241 height 17
drag, startPoint x: 811, startPoint y: 134, endPoint x: 898, endPoint y: 128, distance: 87.2
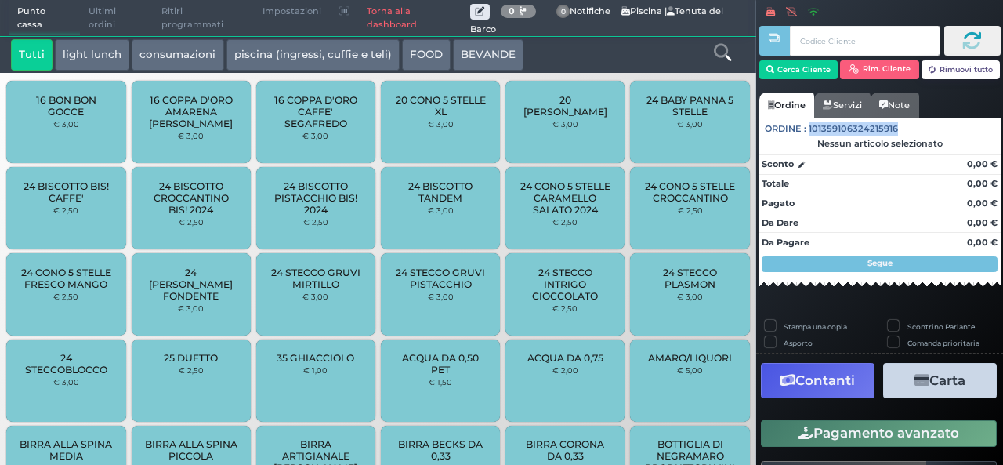
click at [898, 128] on div "Ordine : 101359106324215916" at bounding box center [879, 126] width 241 height 17
copy span "101359106324215916"
click at [830, 37] on input "text" at bounding box center [865, 41] width 150 height 30
paste input "101359106324215916"
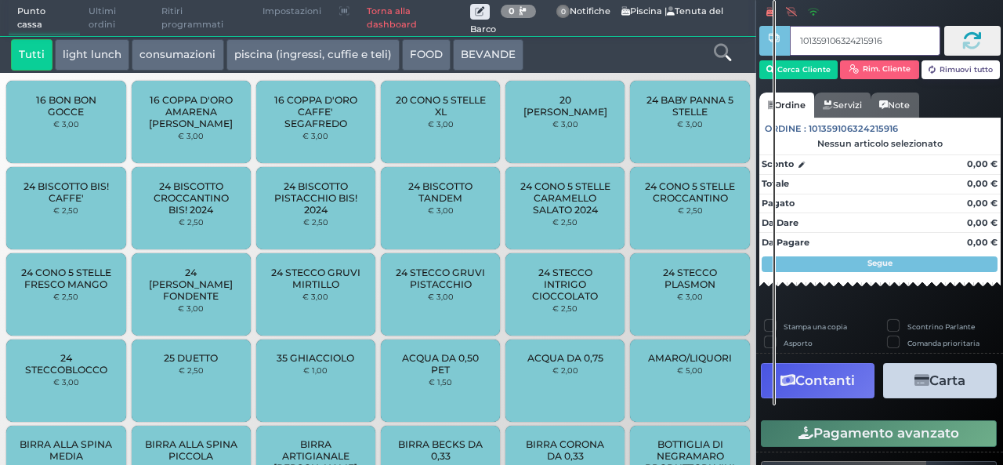
type input "101359106324215916"
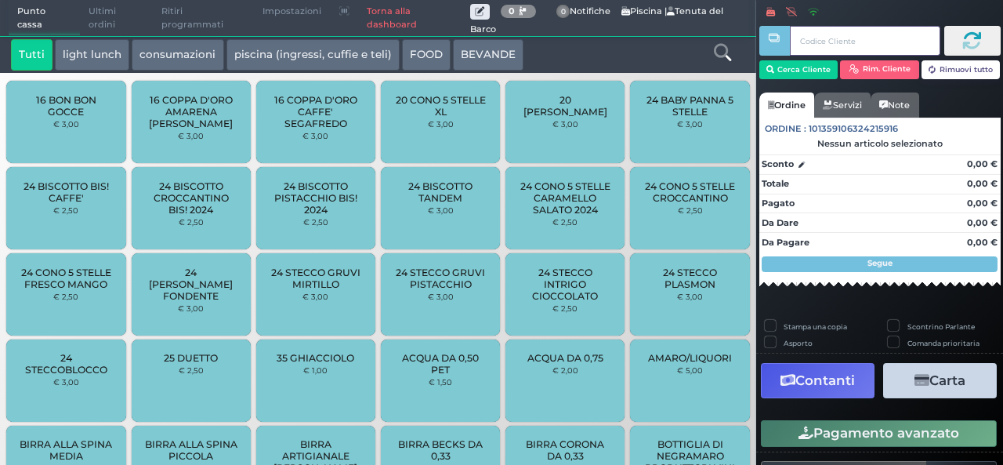
click at [807, 45] on input "text" at bounding box center [865, 41] width 150 height 30
paste input "041A09727F1D95"
type input "041A09727F1D95"
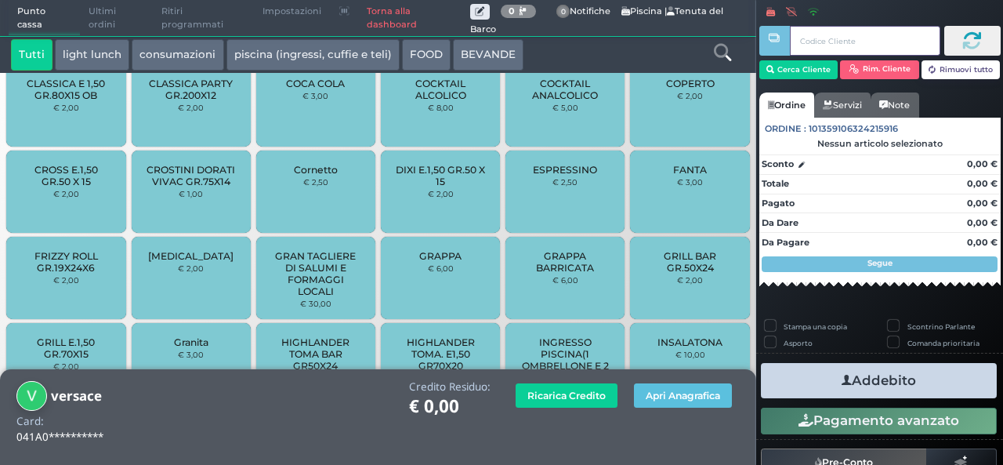
scroll to position [1119, 0]
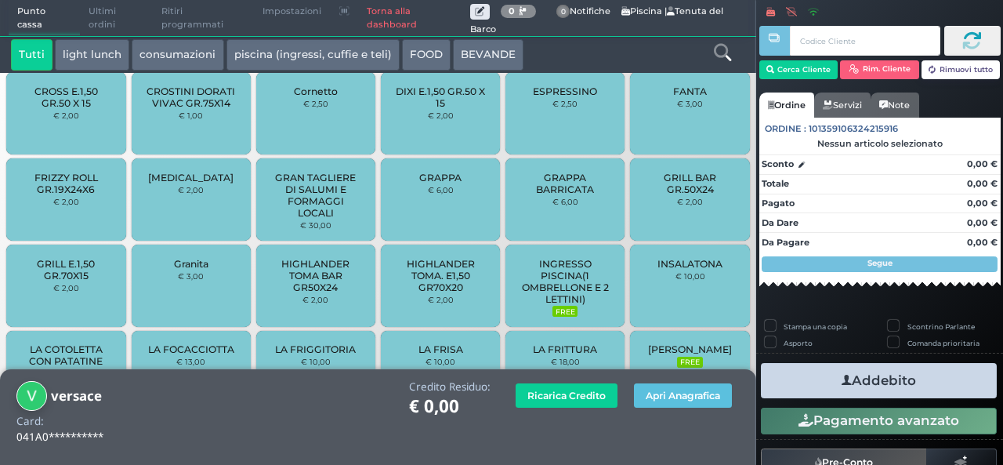
click at [575, 289] on span "INGRESSO PISCINA(1 OMBRELLONE E 2 LETTINI)" at bounding box center [565, 281] width 93 height 47
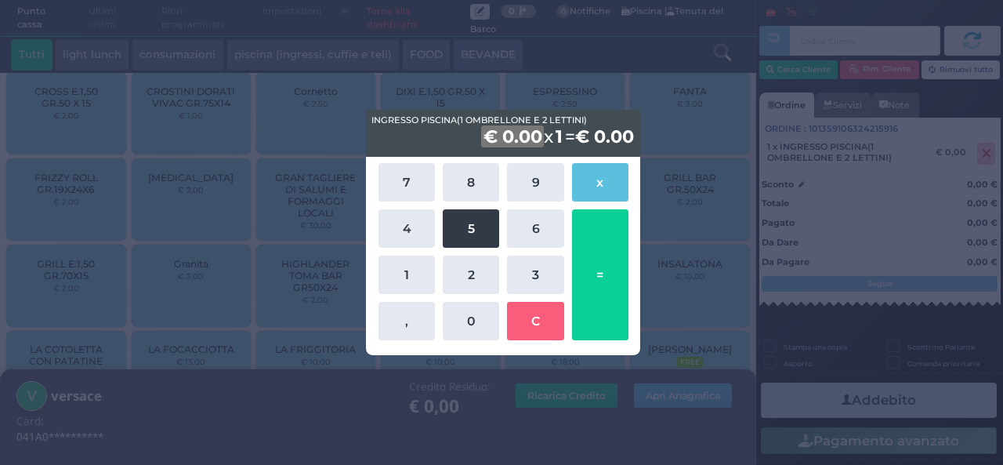
click at [478, 226] on button "5" at bounding box center [471, 228] width 56 height 38
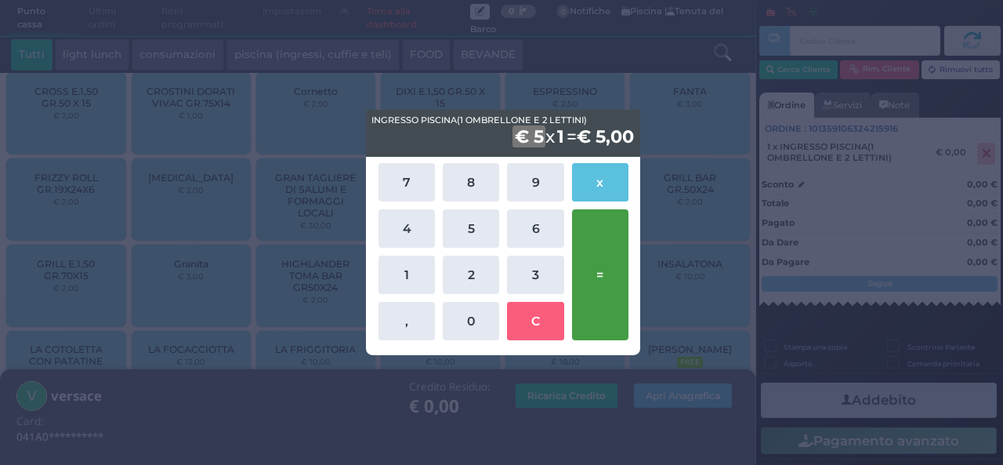
click at [603, 322] on button "=" at bounding box center [600, 274] width 56 height 131
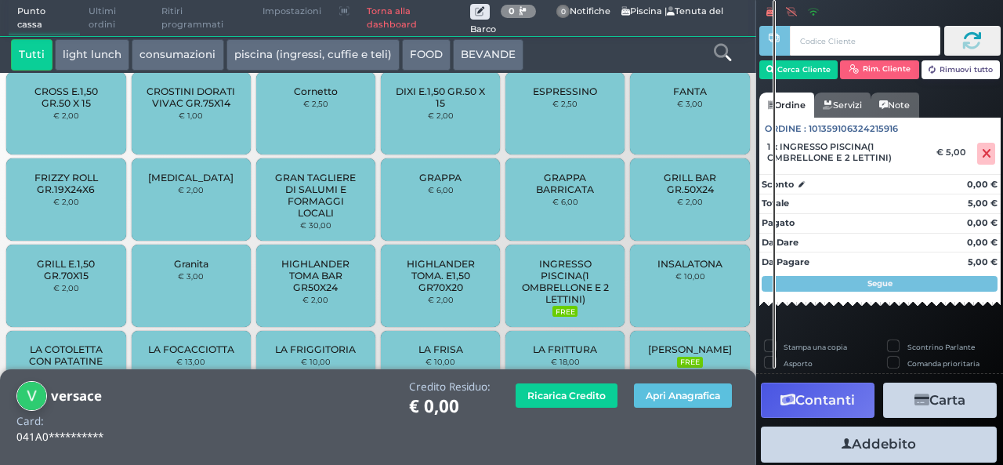
scroll to position [43, 0]
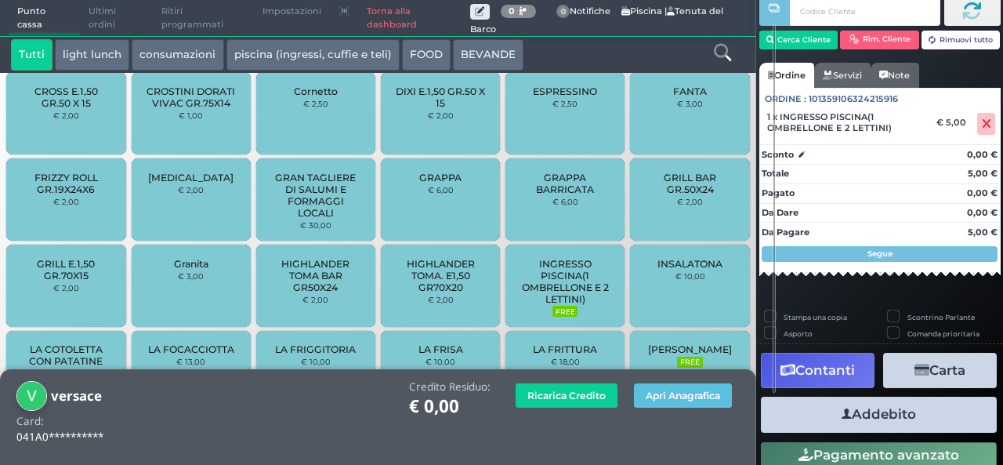
click at [862, 418] on button "Addebito" at bounding box center [879, 413] width 236 height 35
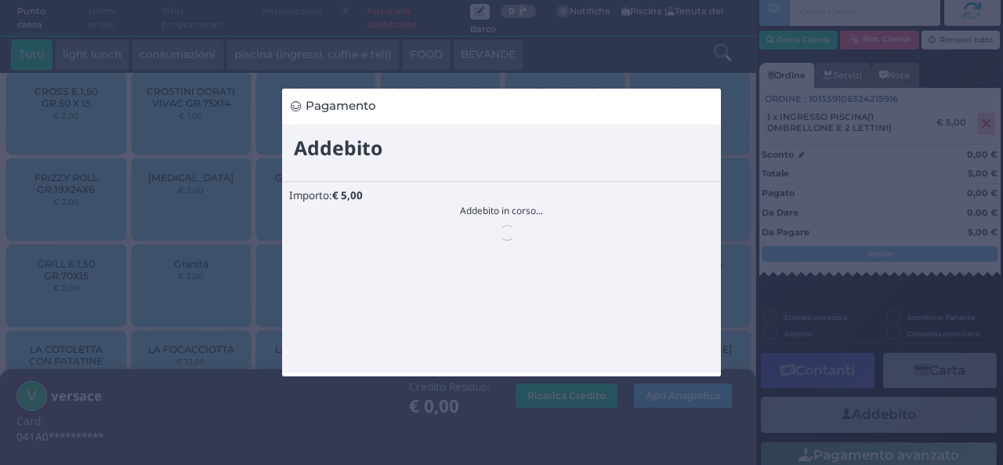
scroll to position [0, 0]
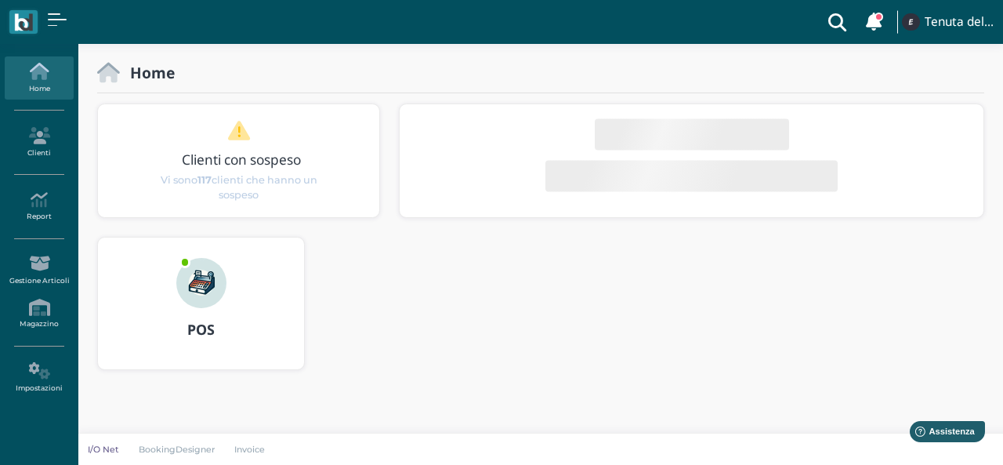
click at [185, 281] on img at bounding box center [201, 283] width 50 height 50
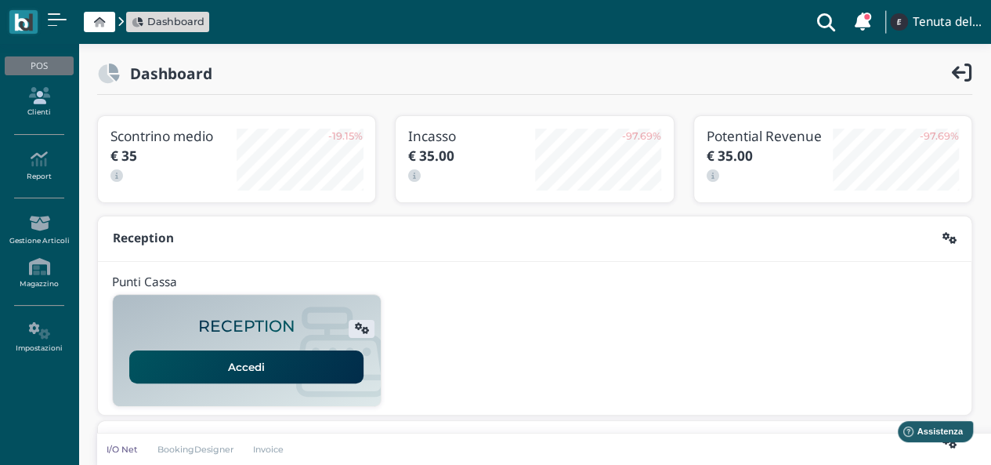
click at [34, 96] on icon at bounding box center [39, 95] width 68 height 17
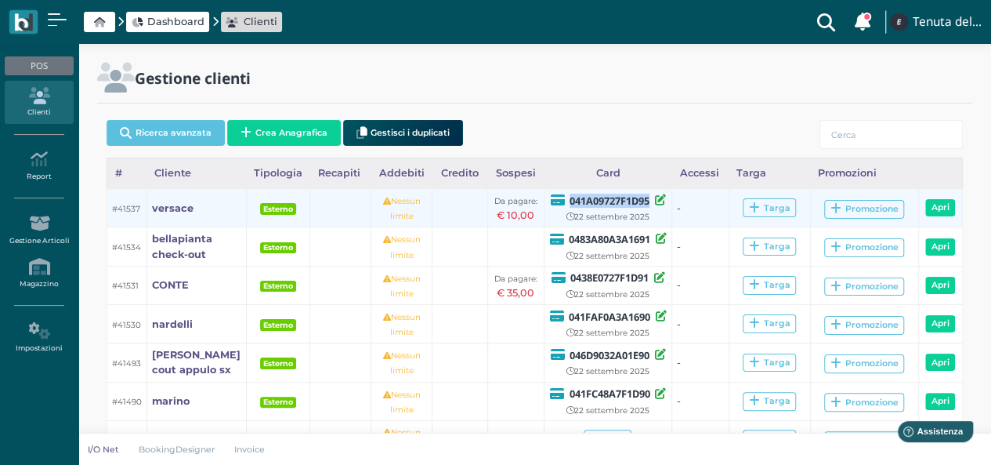
drag, startPoint x: 566, startPoint y: 201, endPoint x: 645, endPoint y: 201, distance: 79.9
click at [645, 201] on b "041A09727F1D95" at bounding box center [609, 200] width 80 height 14
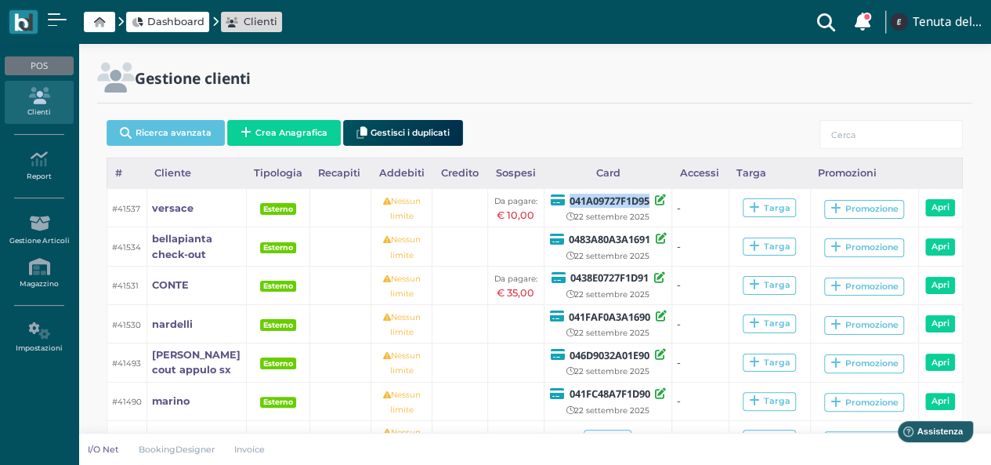
click at [23, 93] on icon at bounding box center [39, 95] width 68 height 17
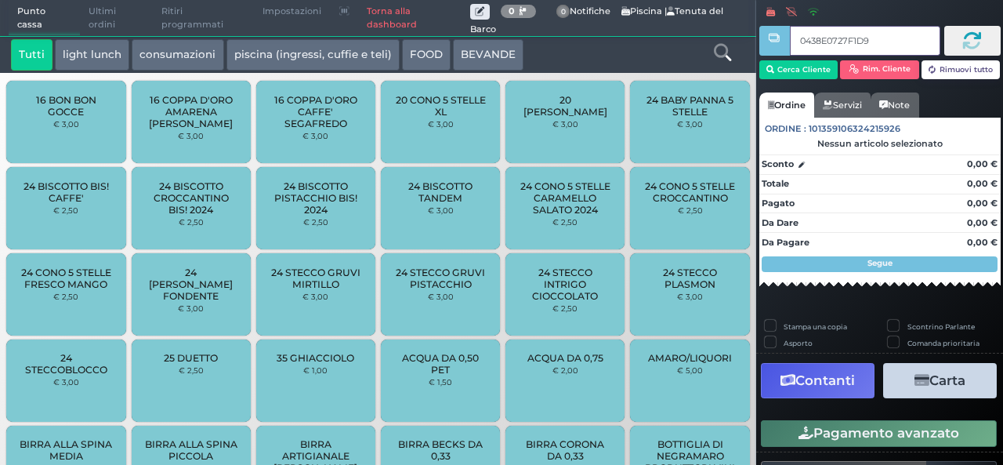
type input "0438E0727F1D91"
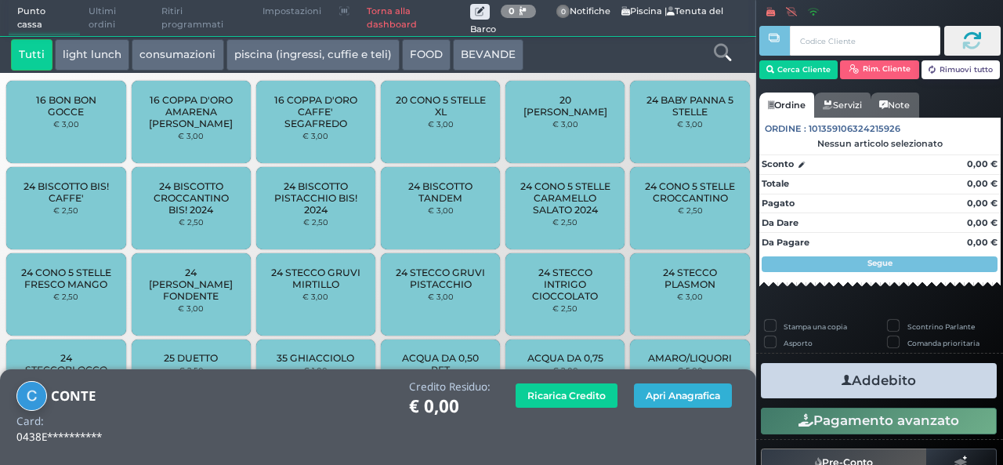
click at [660, 402] on button "Apri Anagrafica" at bounding box center [683, 395] width 98 height 24
click at [724, 47] on icon at bounding box center [722, 52] width 17 height 17
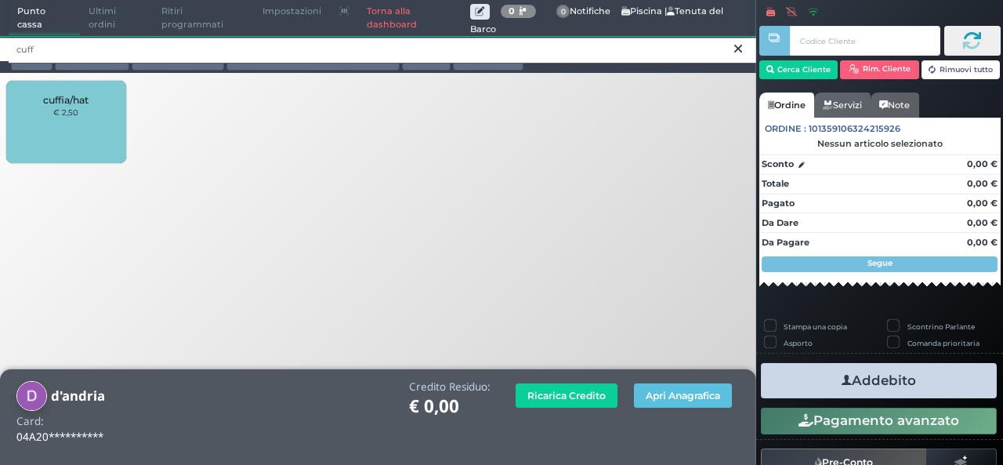
type input "cuff"
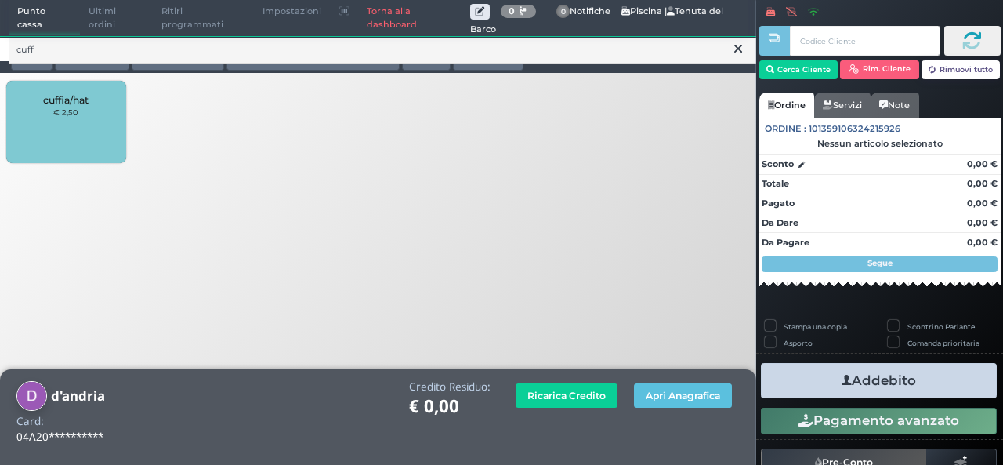
click at [15, 130] on div "cuffia/hat € 2,50" at bounding box center [65, 122] width 119 height 82
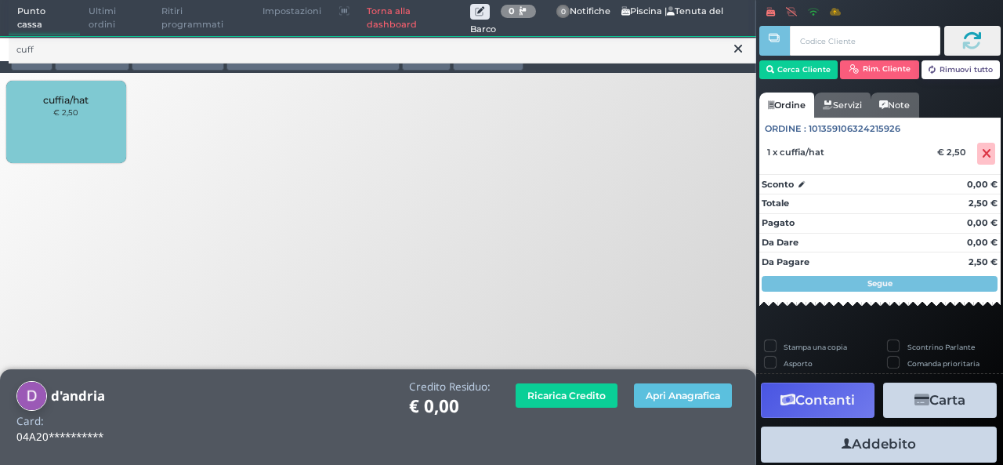
click at [32, 128] on div "cuffia/hat € 2,50" at bounding box center [65, 122] width 119 height 82
click at [929, 441] on button "Addebito" at bounding box center [879, 443] width 236 height 35
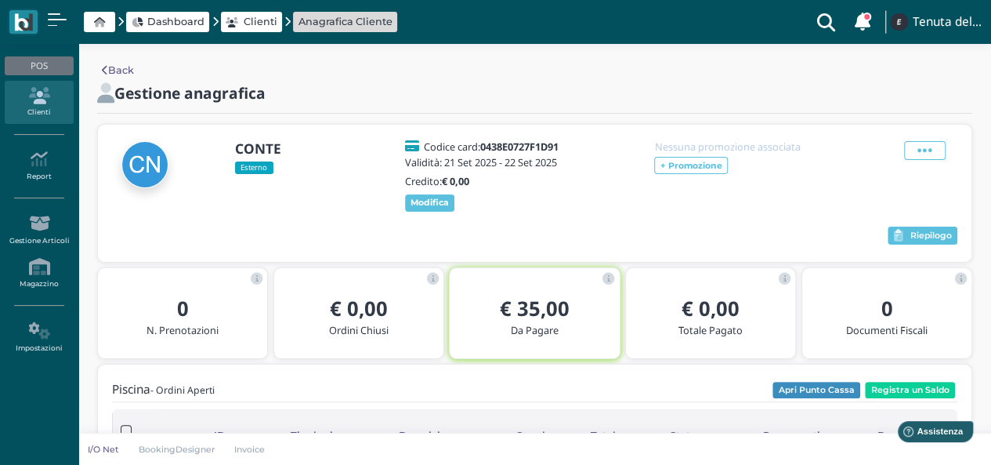
scroll to position [157, 0]
